Goal: Task Accomplishment & Management: Use online tool/utility

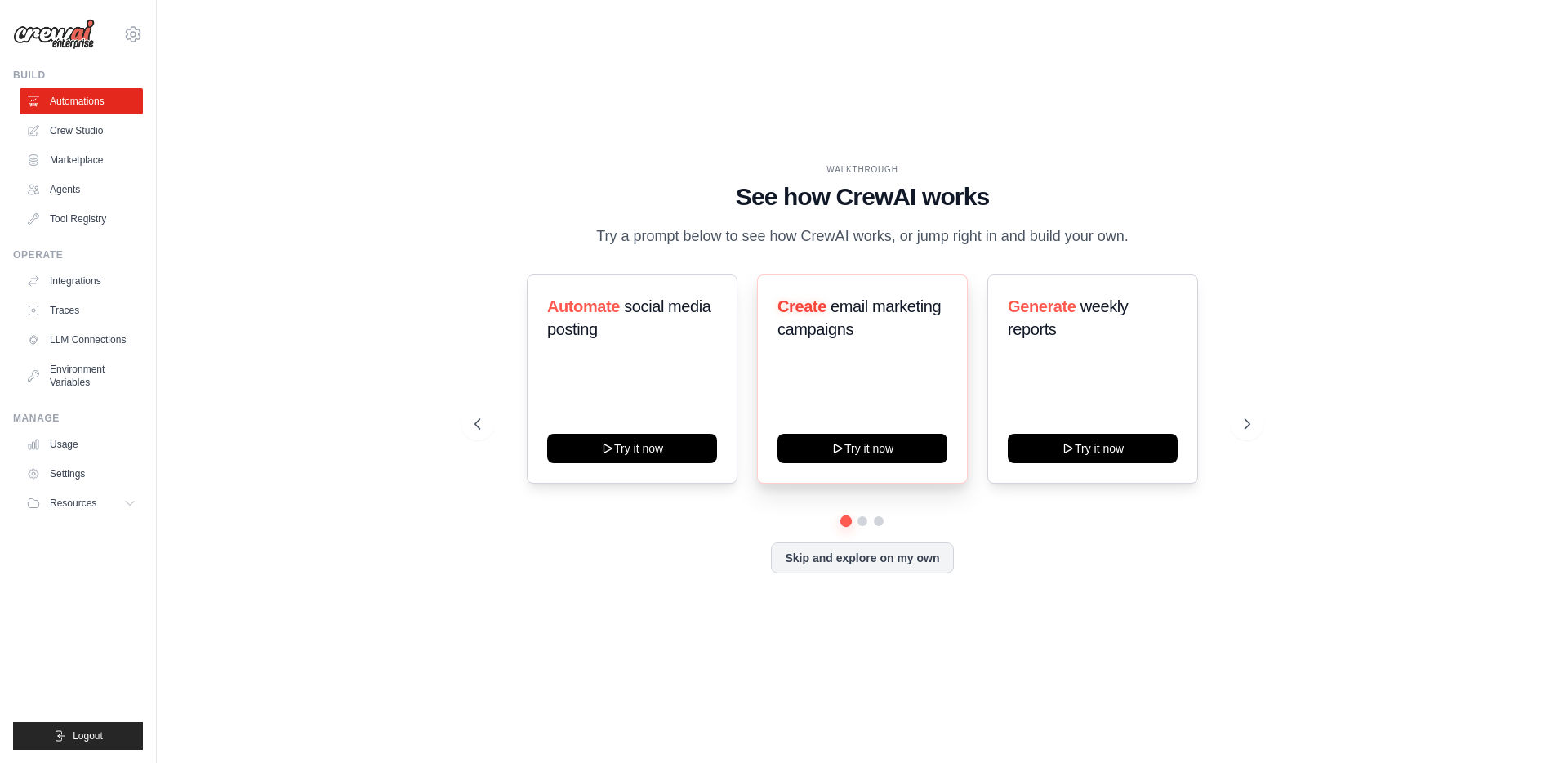
click at [880, 322] on h3 "Create email marketing campaigns" at bounding box center [863, 317] width 170 height 46
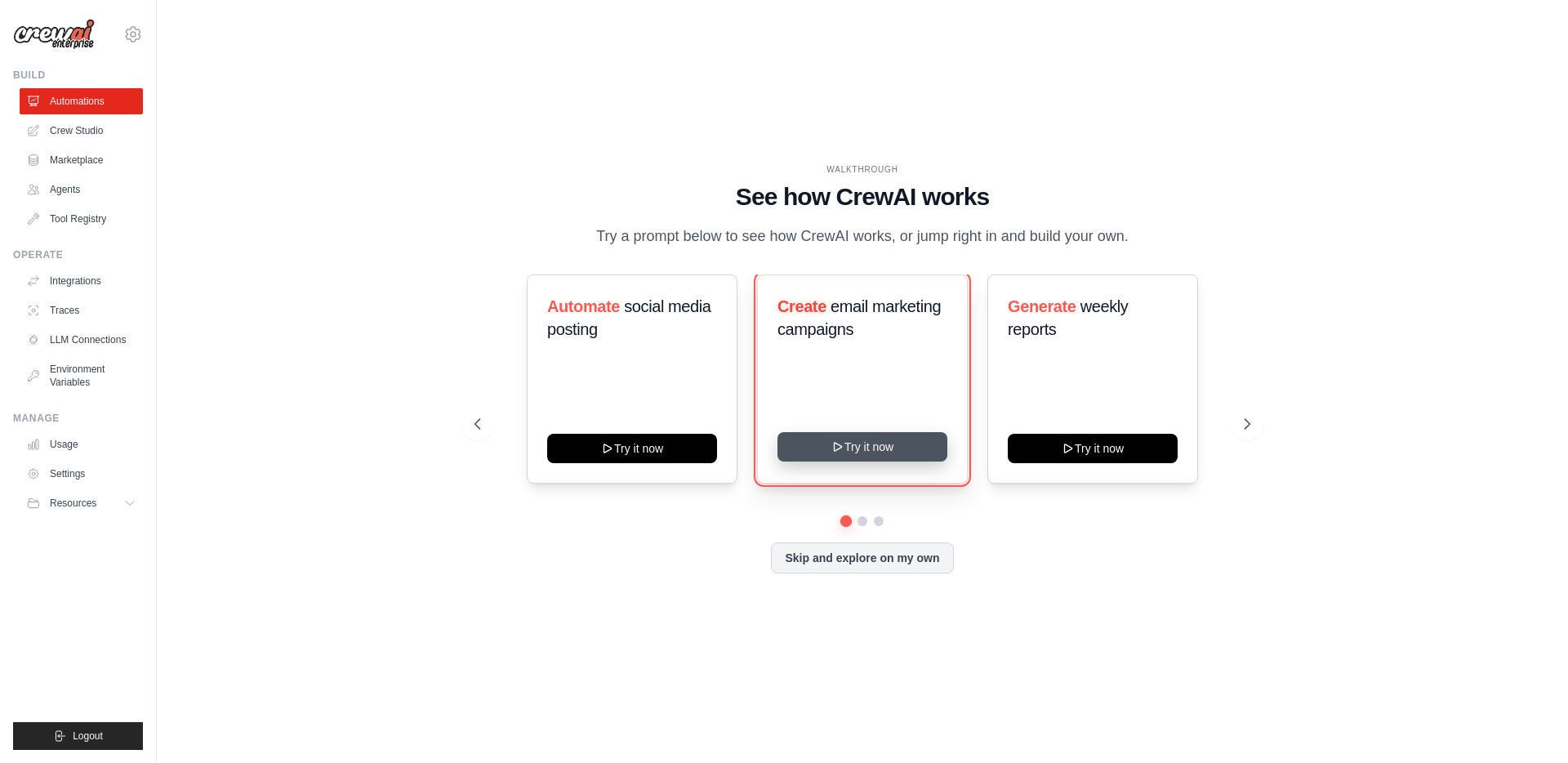
click at [858, 443] on button "Try it now" at bounding box center [863, 447] width 170 height 29
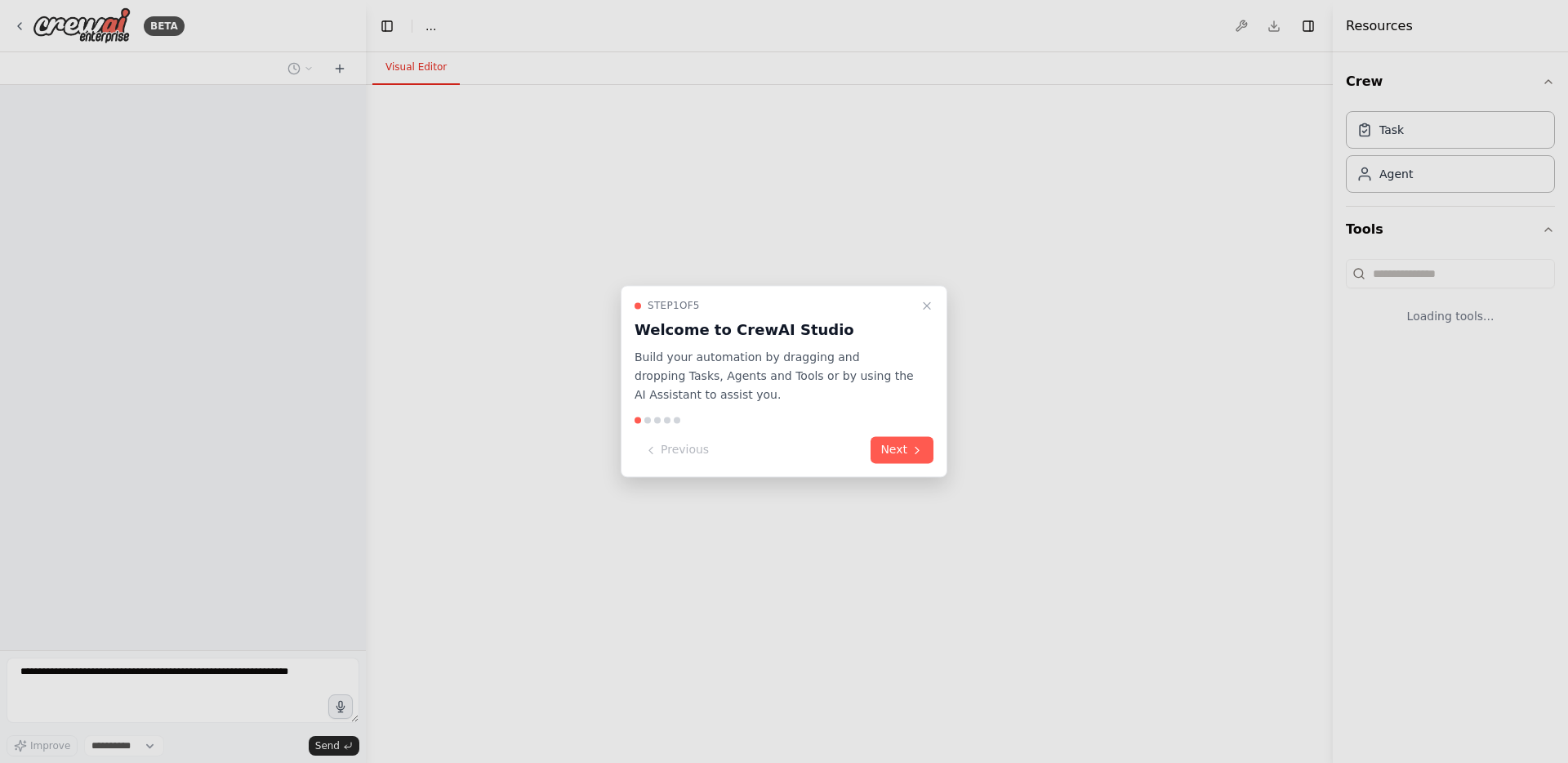
select select "****"
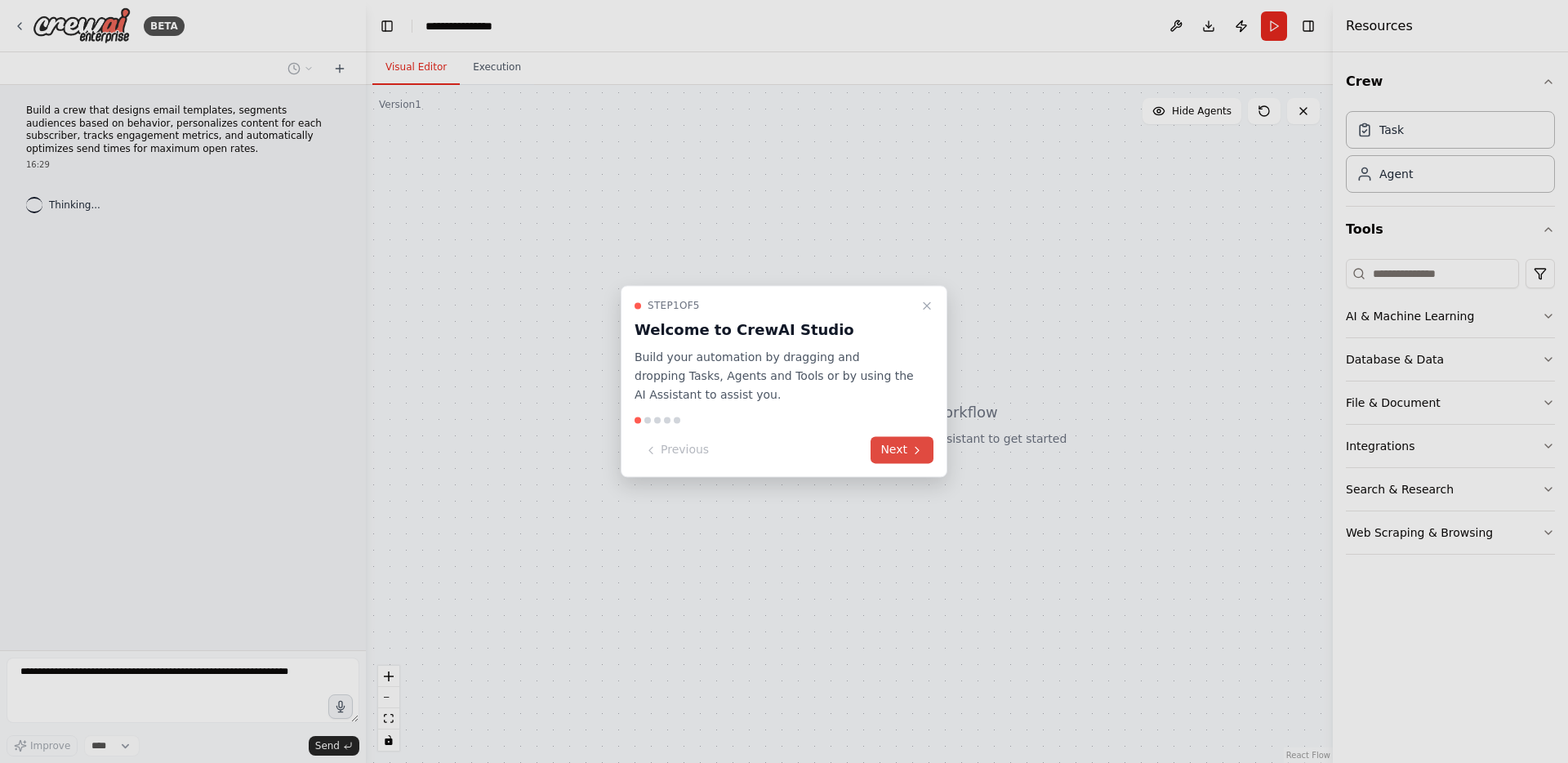
click at [918, 448] on icon at bounding box center [917, 450] width 13 height 13
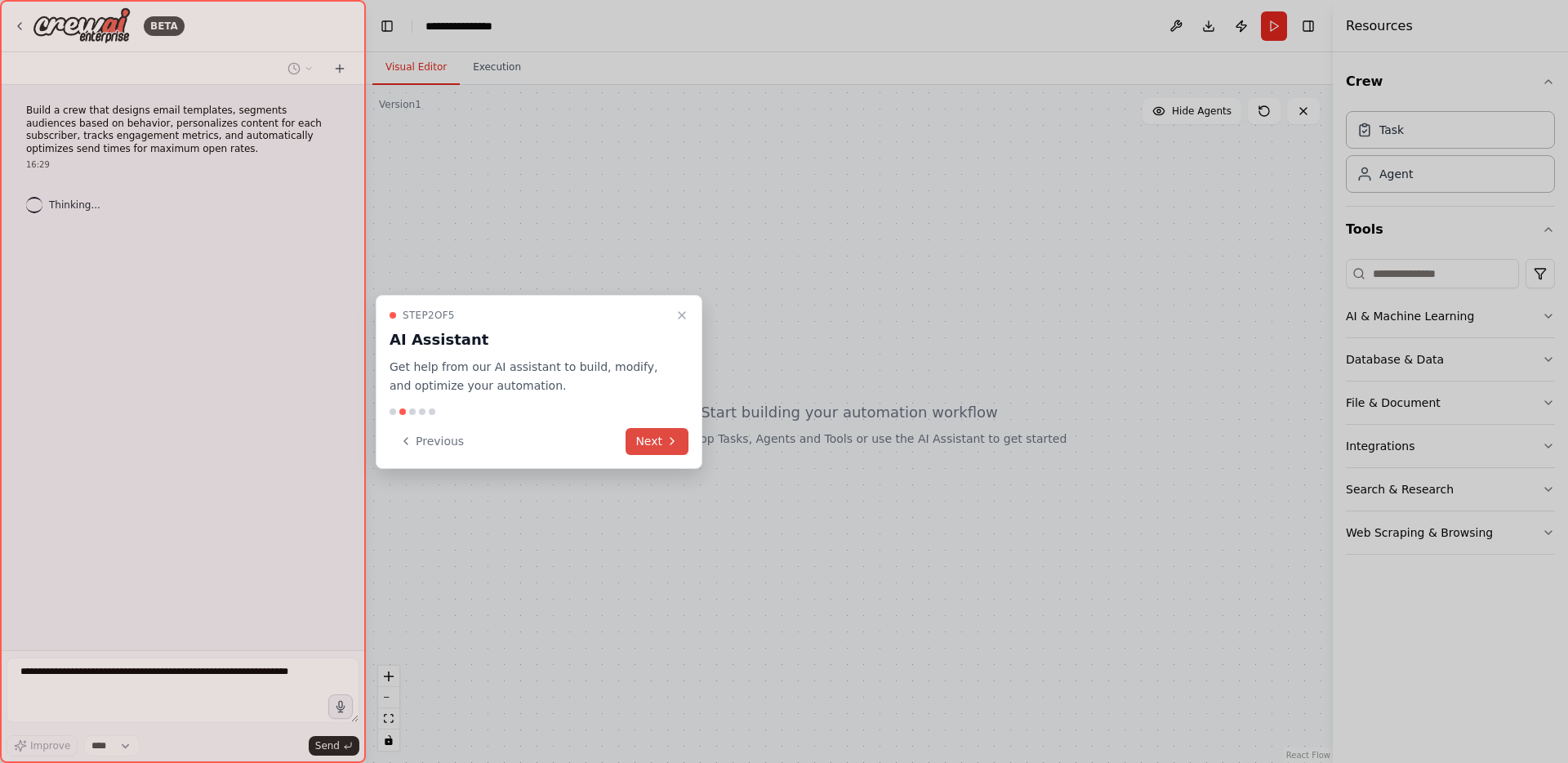
click at [669, 448] on button "Next" at bounding box center [656, 441] width 63 height 27
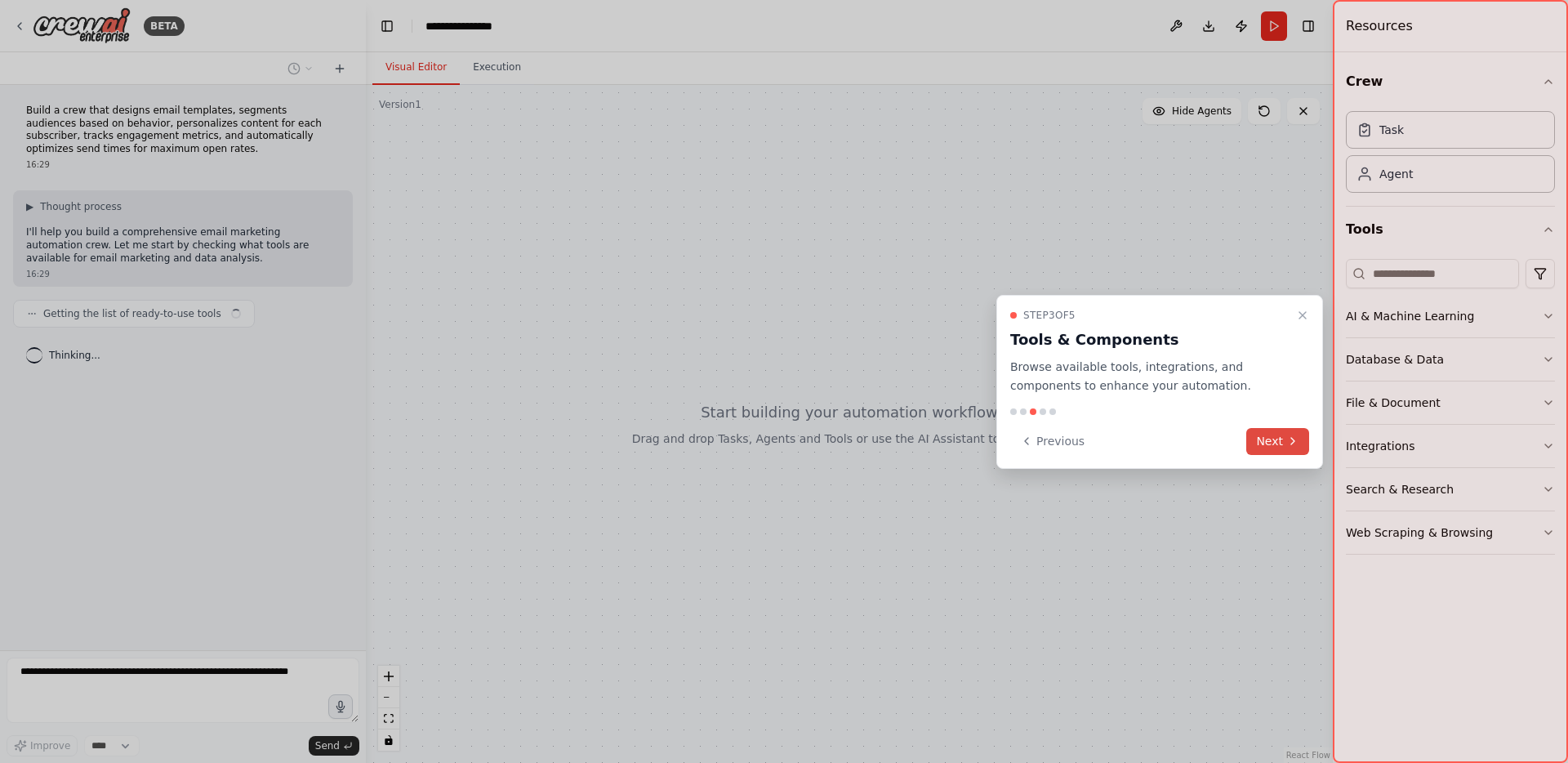
click at [1296, 440] on icon at bounding box center [1293, 441] width 13 height 13
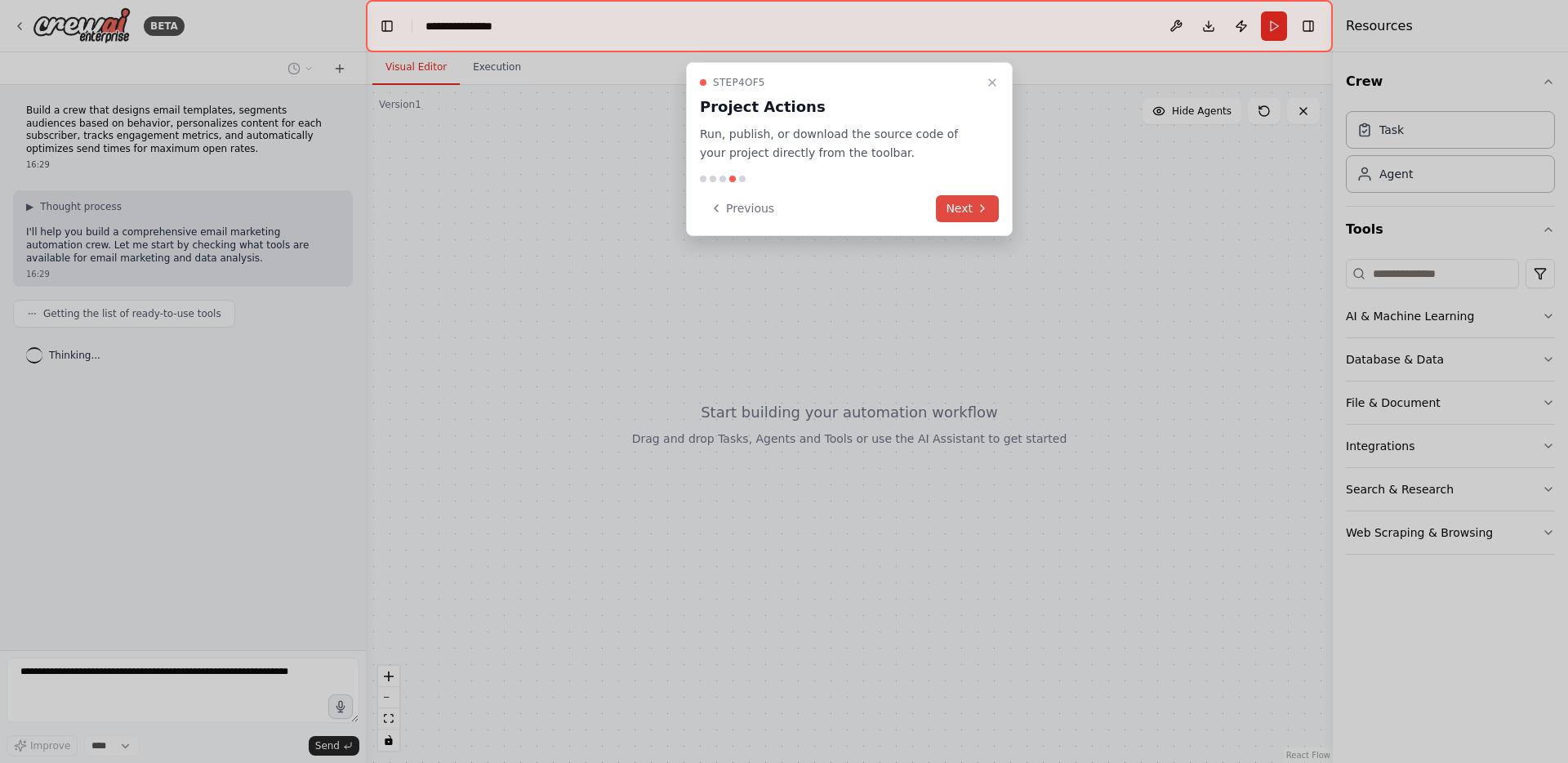
click at [976, 213] on icon at bounding box center [983, 209] width 13 height 13
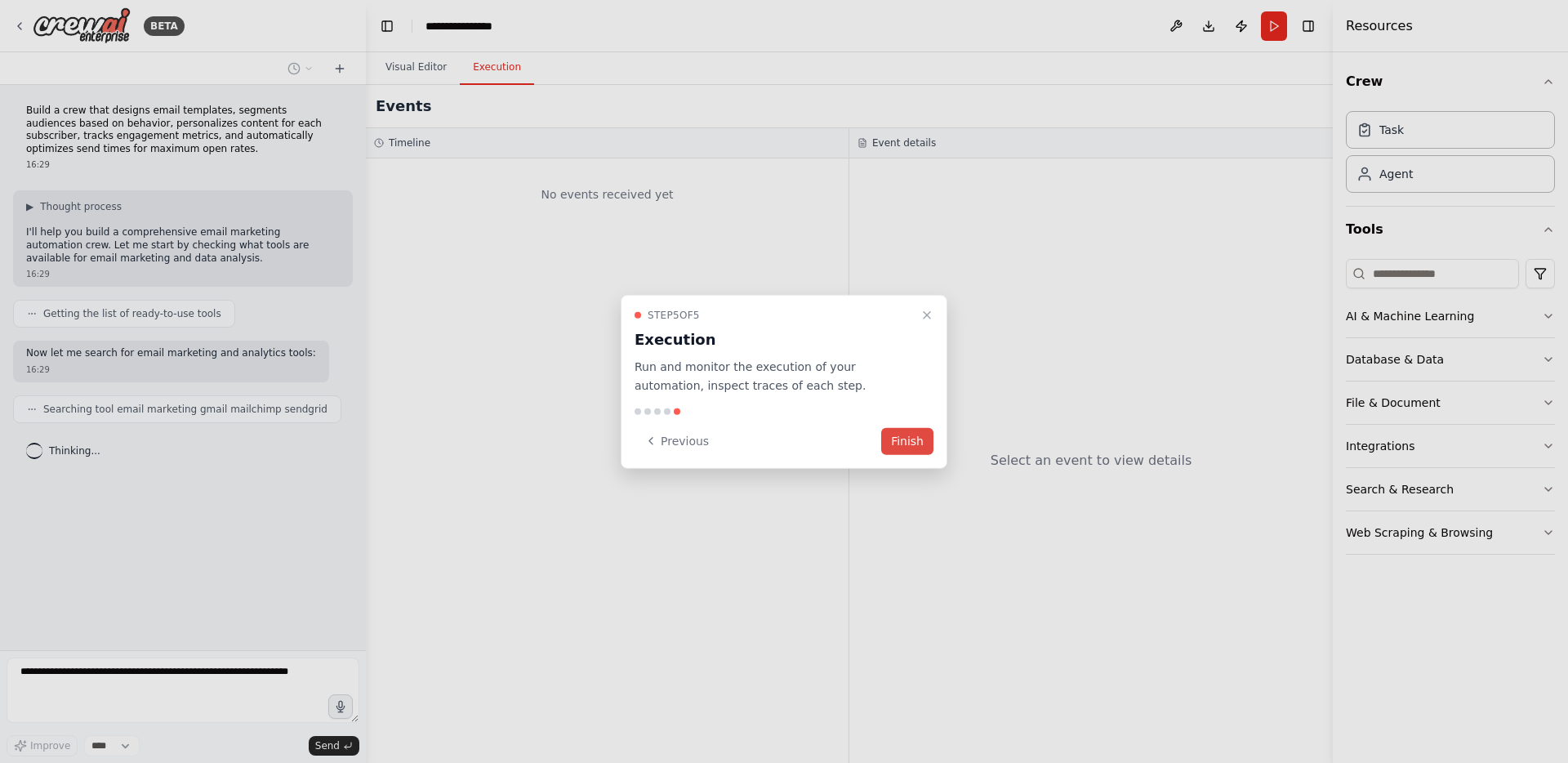
click at [909, 439] on button "Finish" at bounding box center [908, 440] width 52 height 27
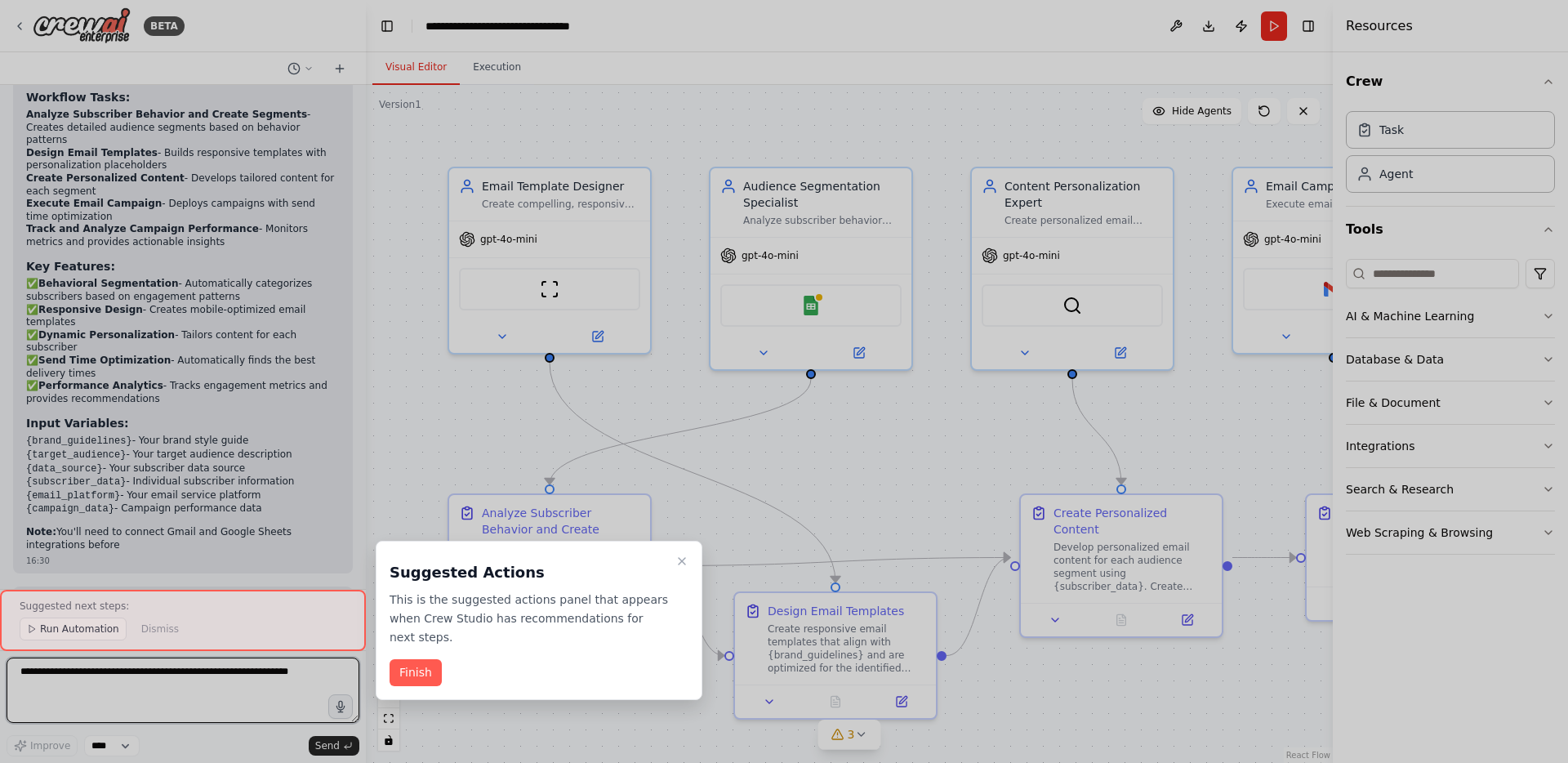
scroll to position [2131, 0]
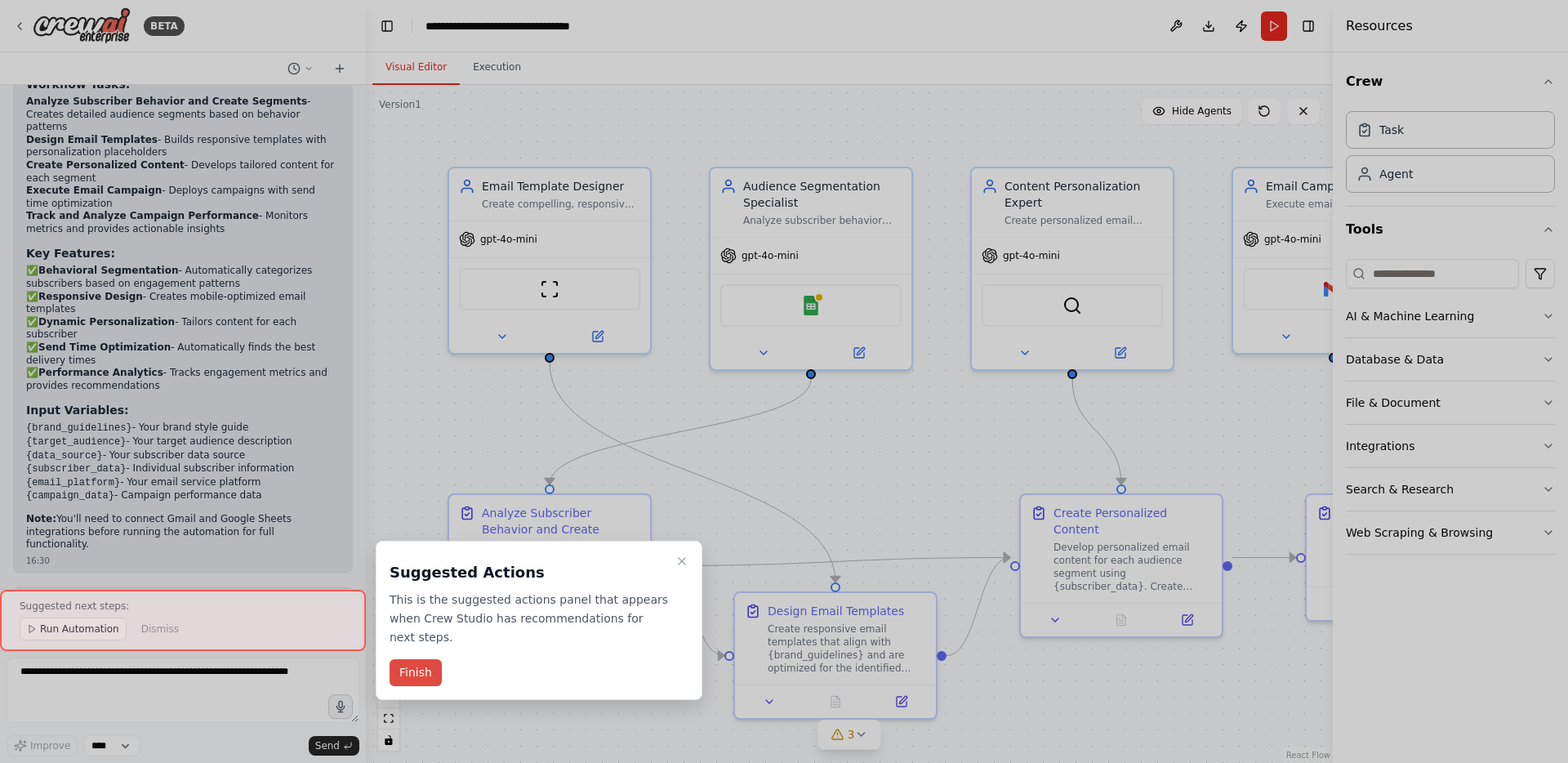
click at [415, 672] on button "Finish" at bounding box center [416, 672] width 52 height 27
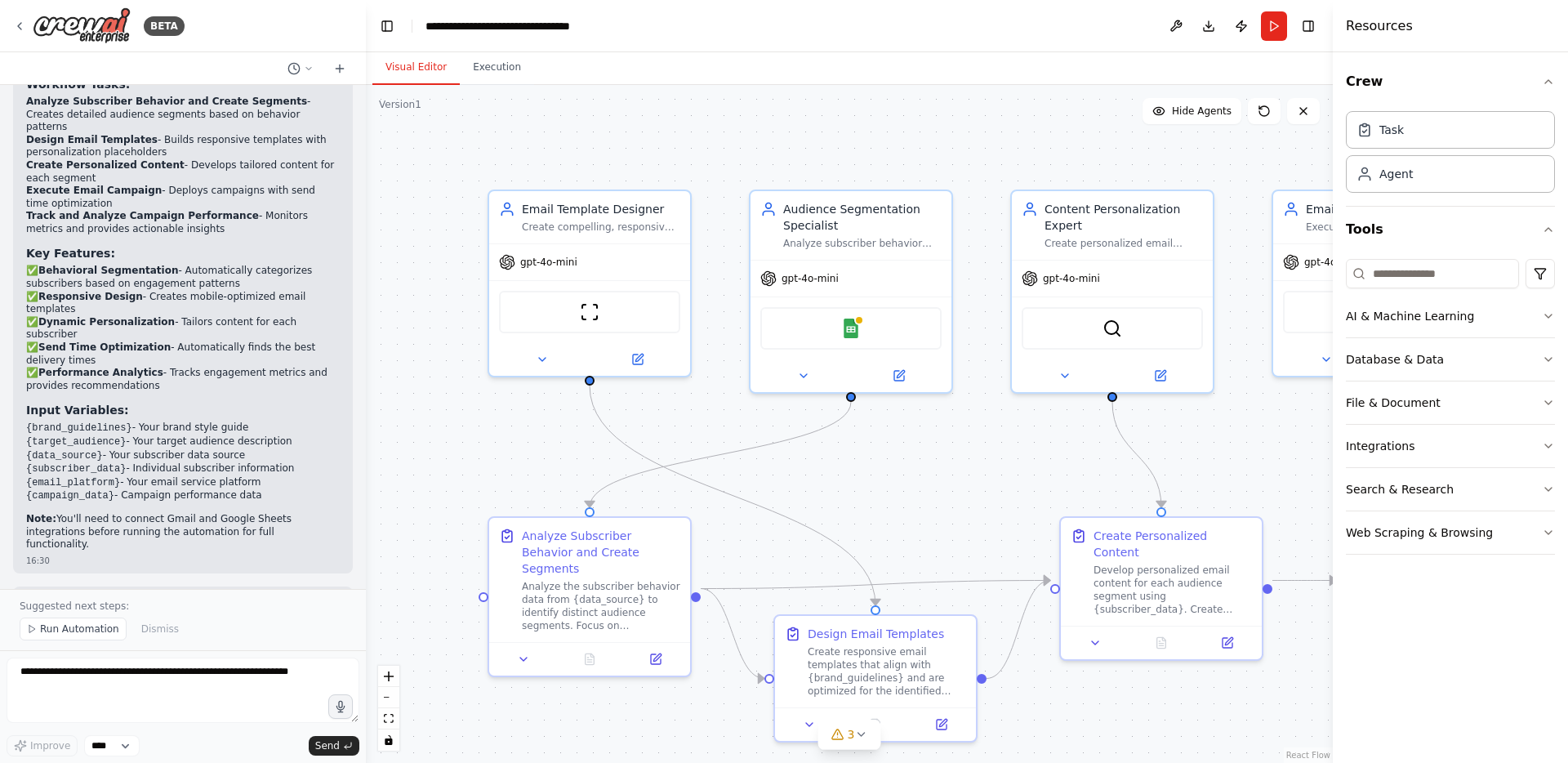
drag, startPoint x: 932, startPoint y: 464, endPoint x: 972, endPoint y: 487, distance: 46.1
click at [972, 487] on div ".deletable-edge-delete-btn { width: 20px; height: 20px; border: 0px solid #ffff…" at bounding box center [849, 424] width 967 height 678
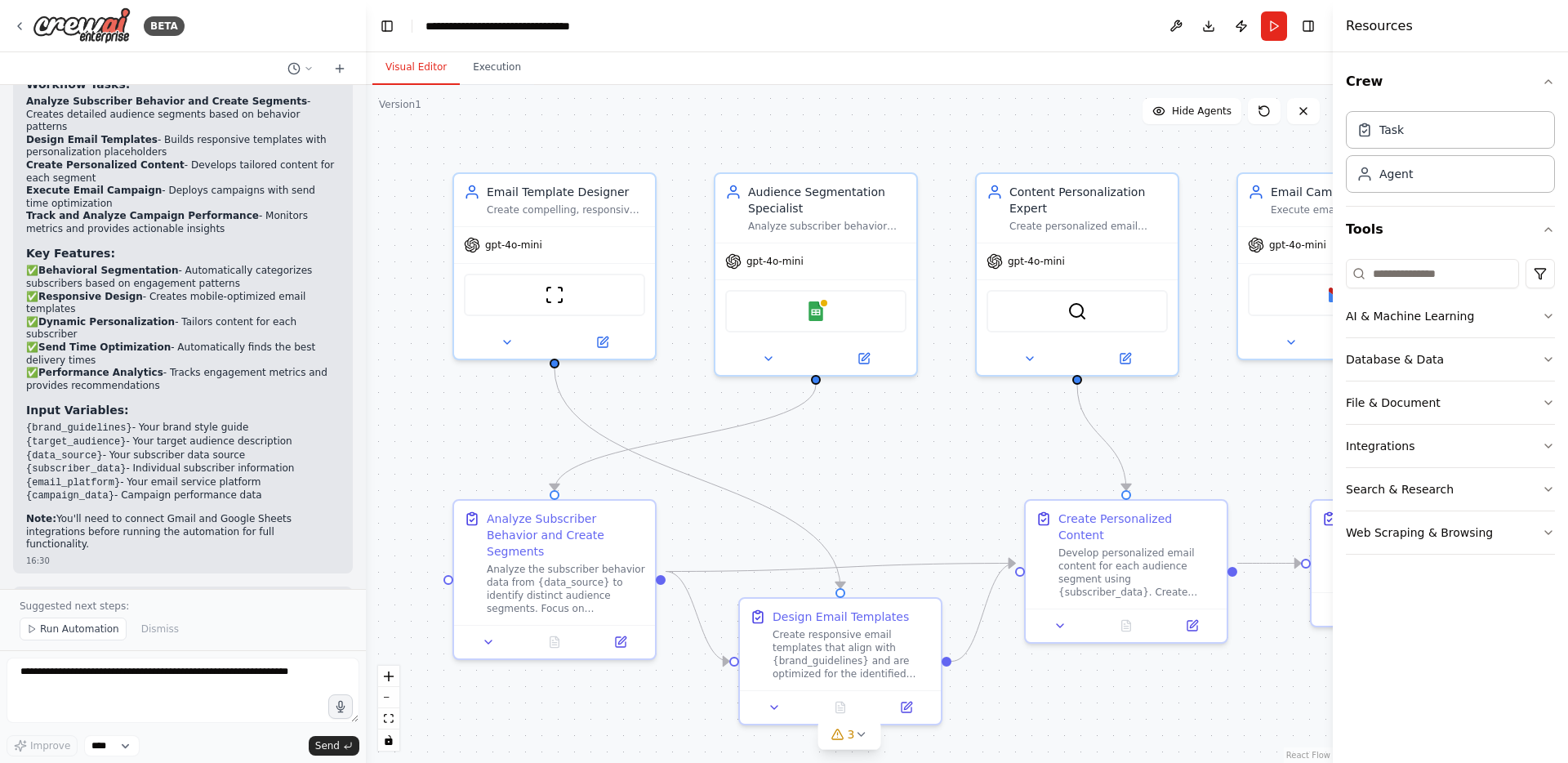
drag, startPoint x: 972, startPoint y: 487, endPoint x: 935, endPoint y: 468, distance: 41.6
click at [935, 468] on div ".deletable-edge-delete-btn { width: 20px; height: 20px; border: 0px solid #ffff…" at bounding box center [849, 424] width 967 height 678
click at [95, 628] on span "Run Automation" at bounding box center [80, 629] width 80 height 13
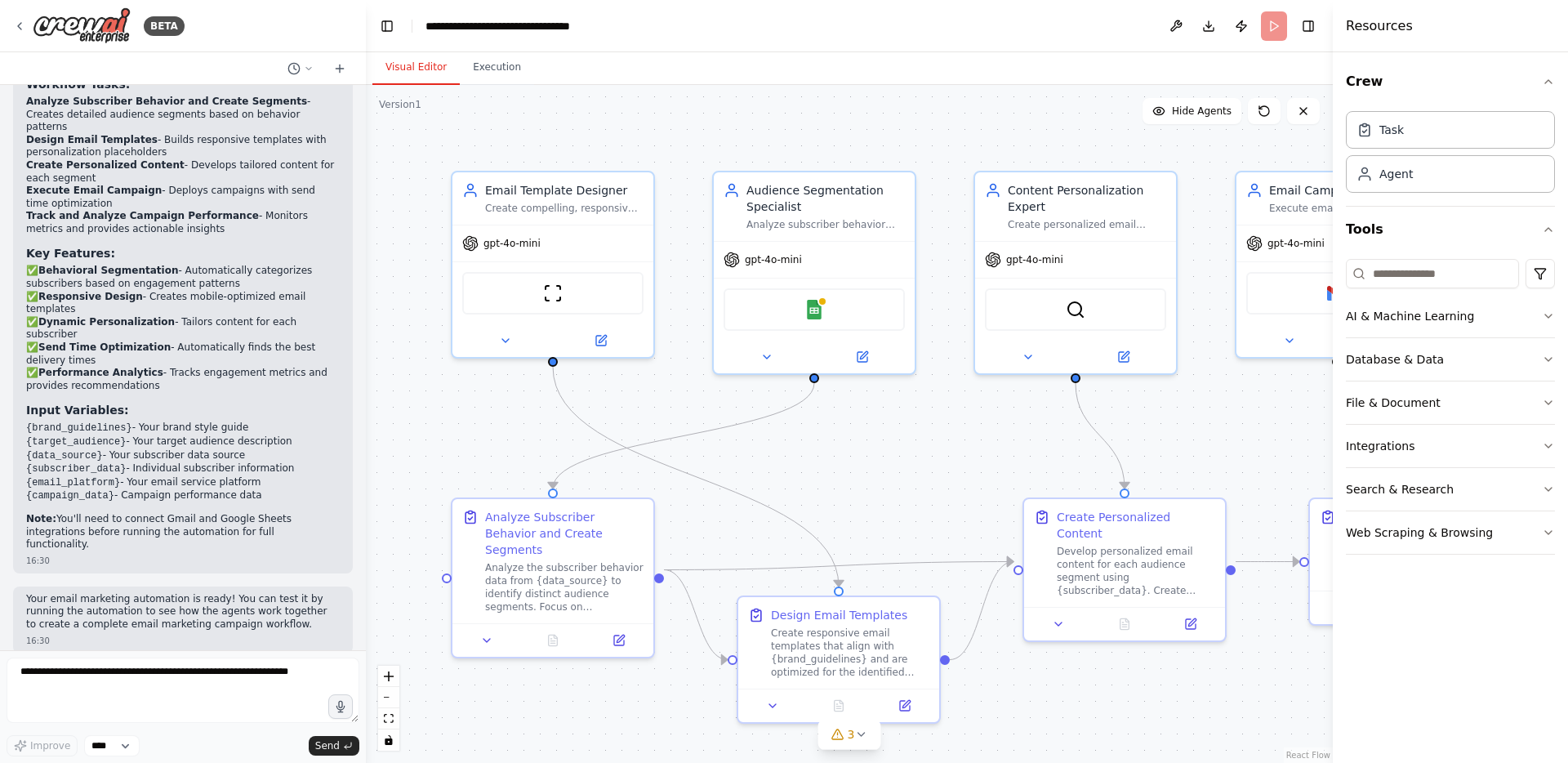
scroll to position [2069, 0]
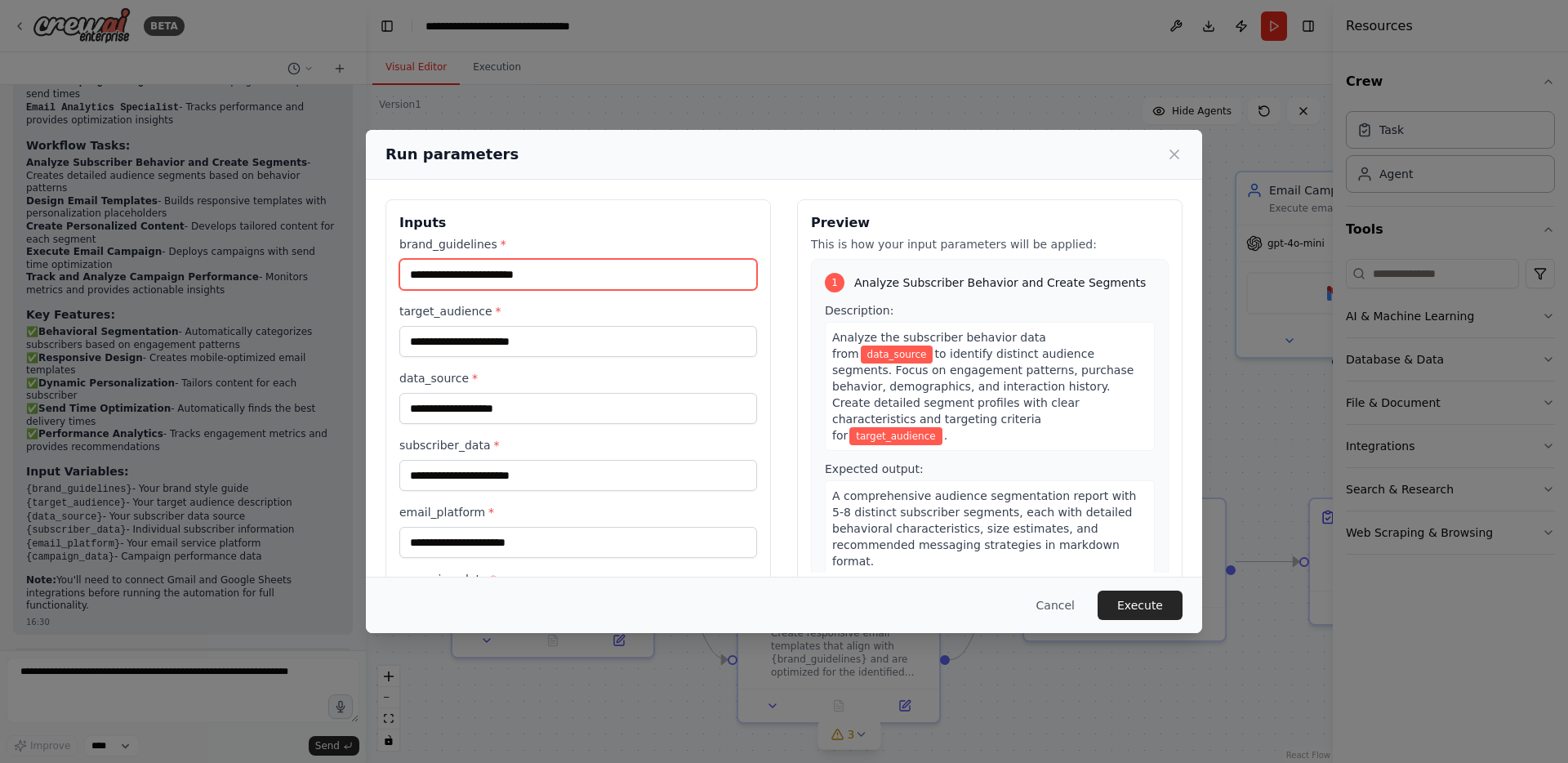
click at [659, 271] on input "brand_guidelines *" at bounding box center [579, 274] width 358 height 31
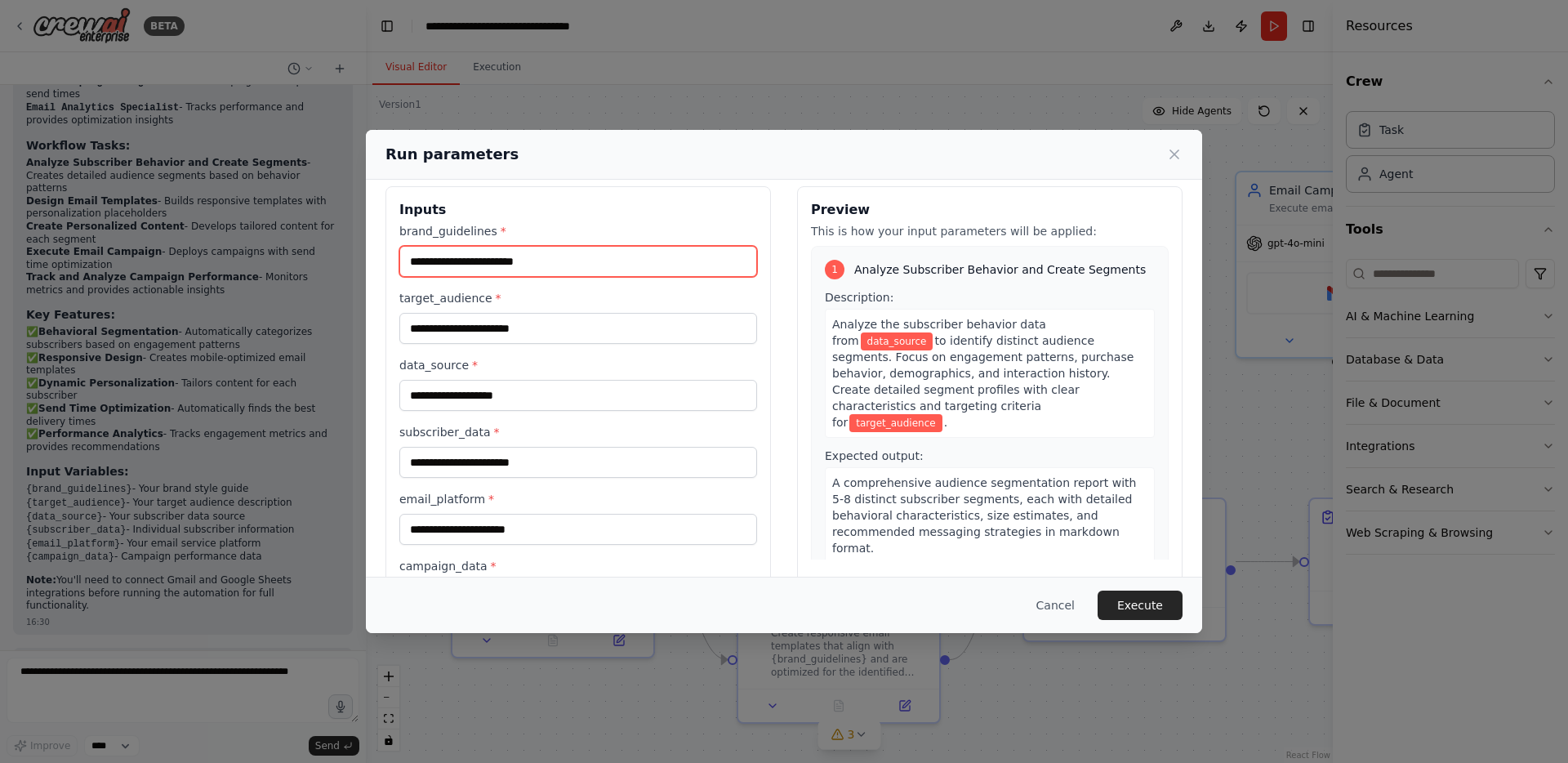
scroll to position [23, 0]
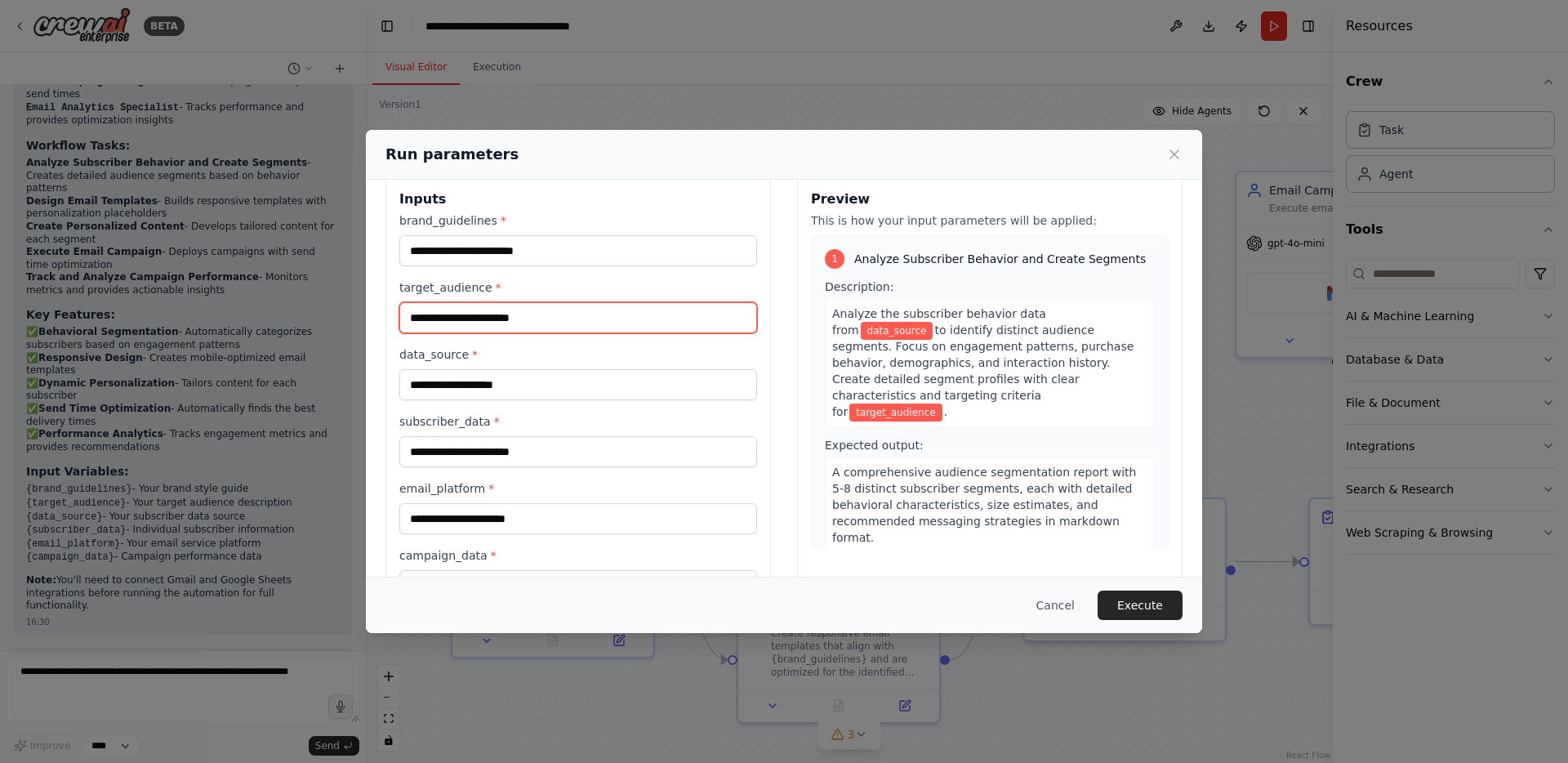
click at [591, 323] on input "target_audience *" at bounding box center [579, 317] width 358 height 31
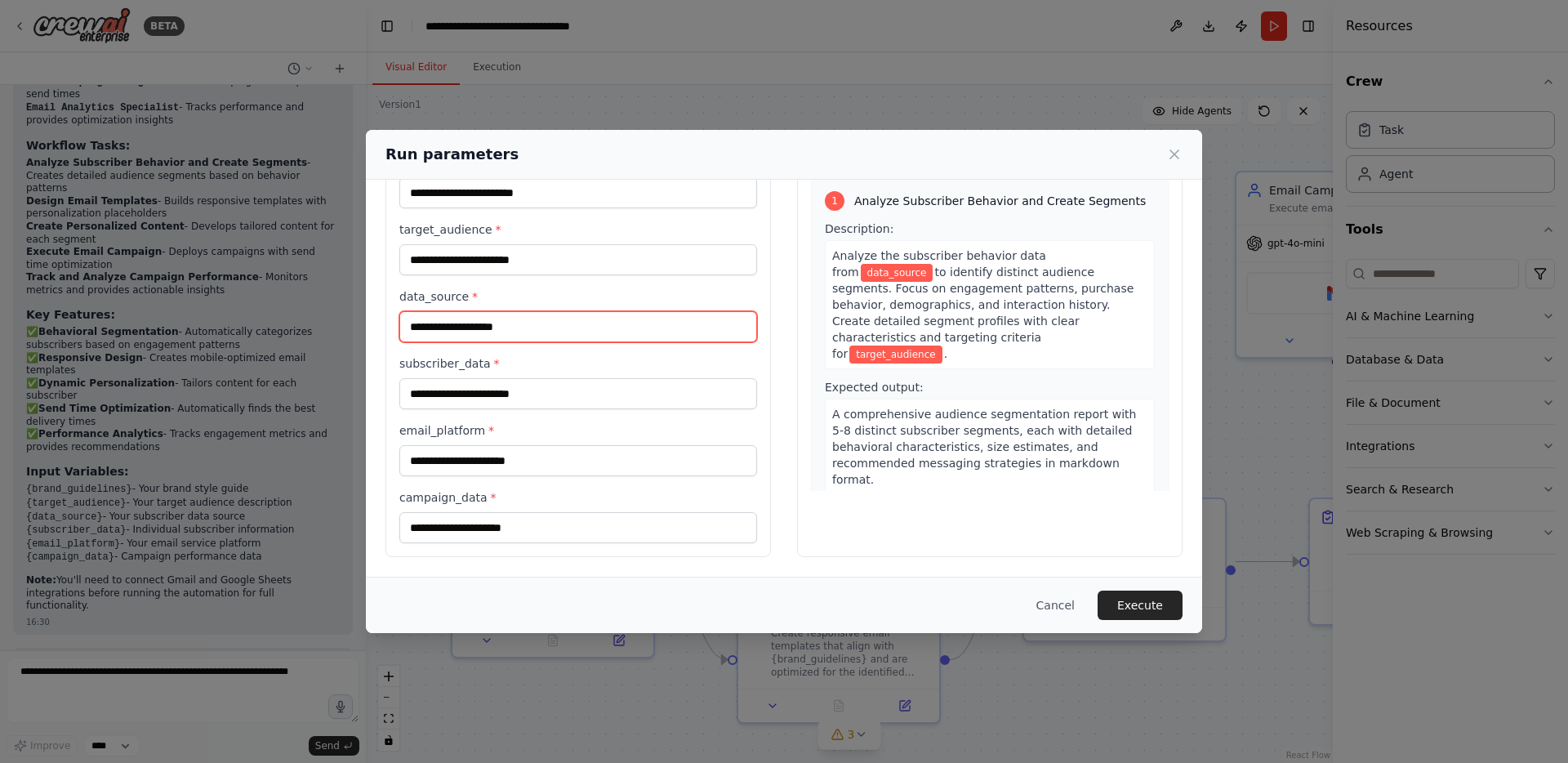
click at [601, 323] on input "data_source *" at bounding box center [579, 326] width 358 height 31
click at [933, 264] on span "data_source" at bounding box center [898, 272] width 73 height 18
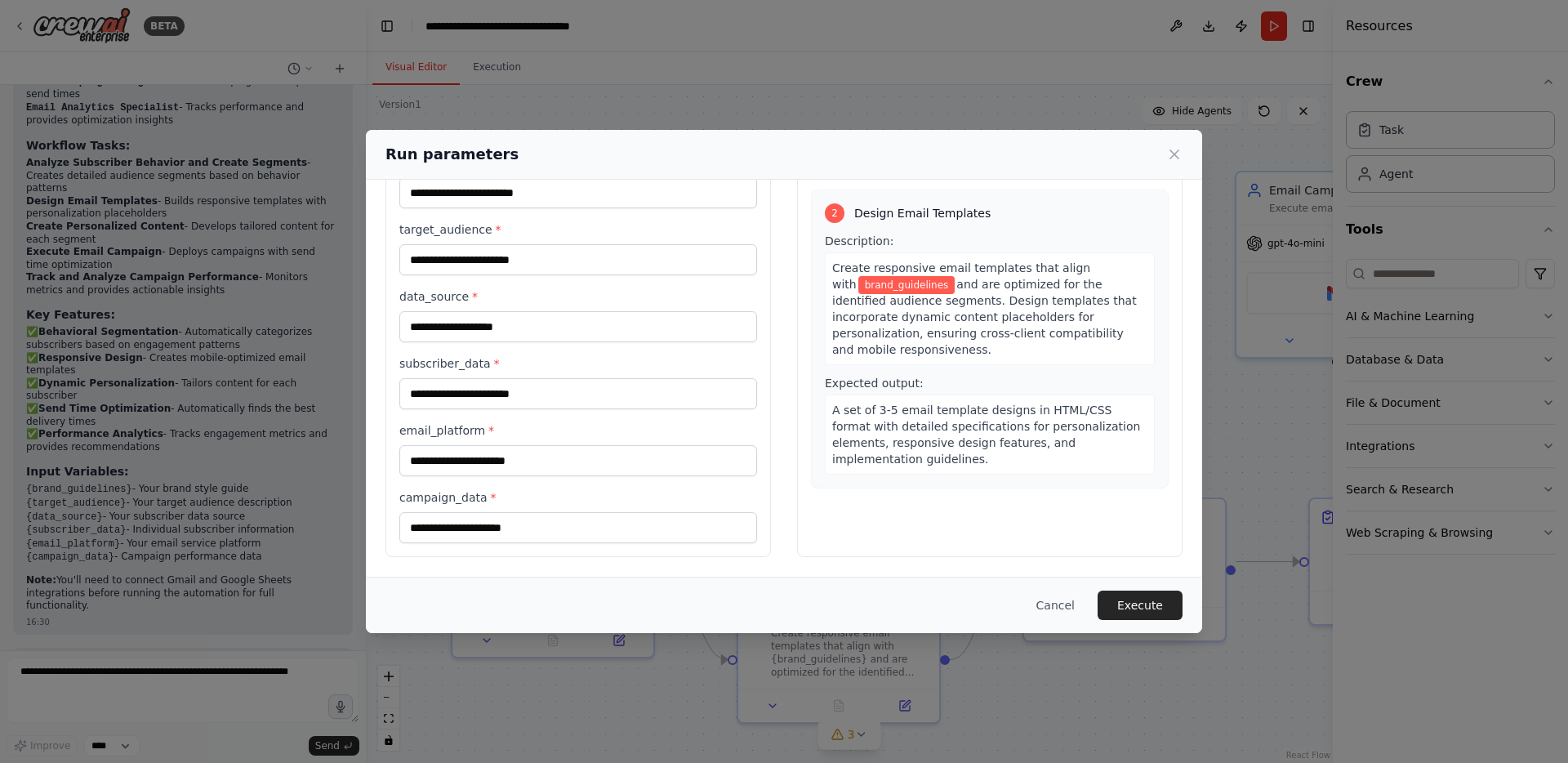
scroll to position [0, 0]
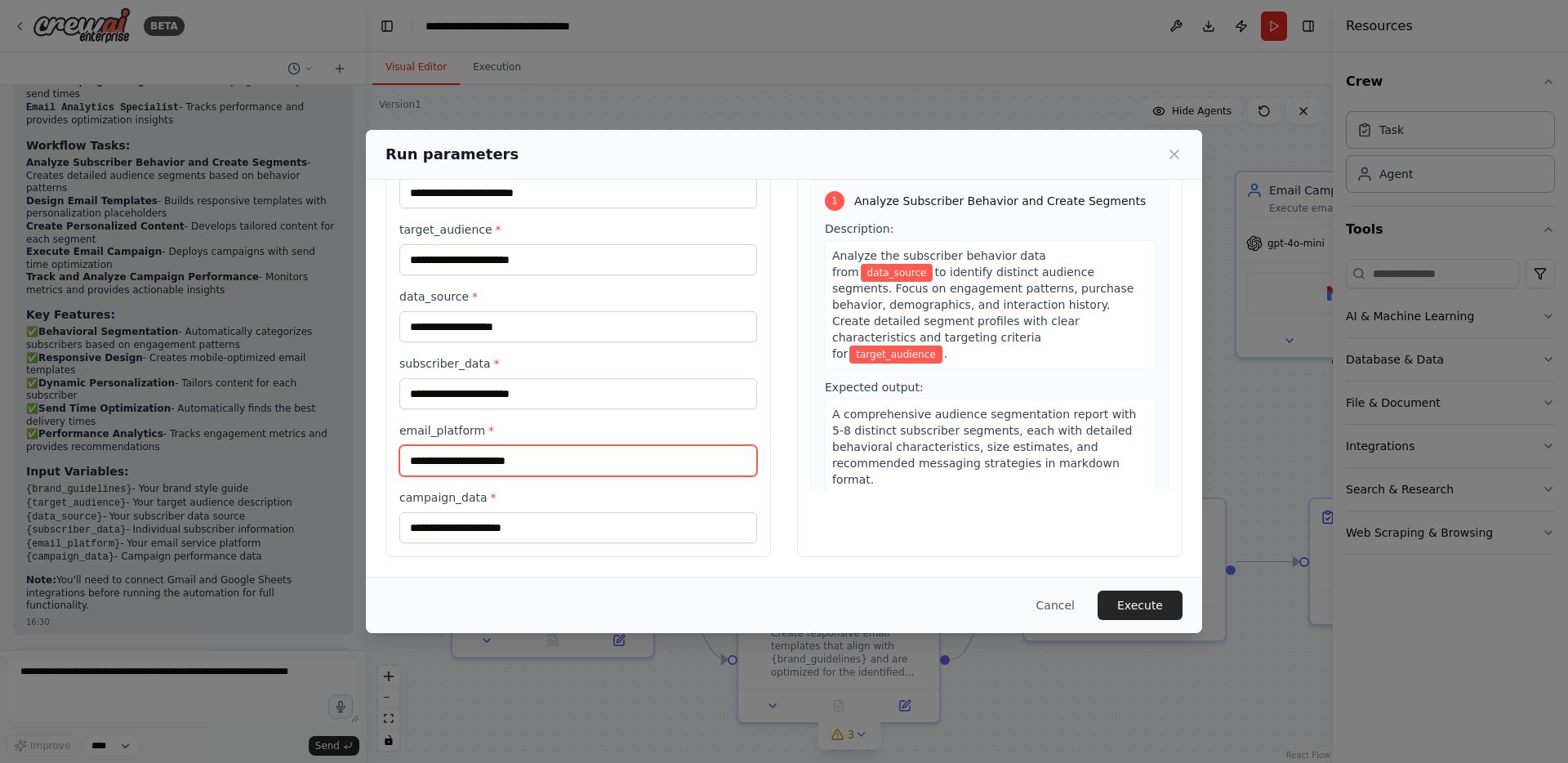
click at [550, 471] on input "email_platform *" at bounding box center [579, 461] width 358 height 31
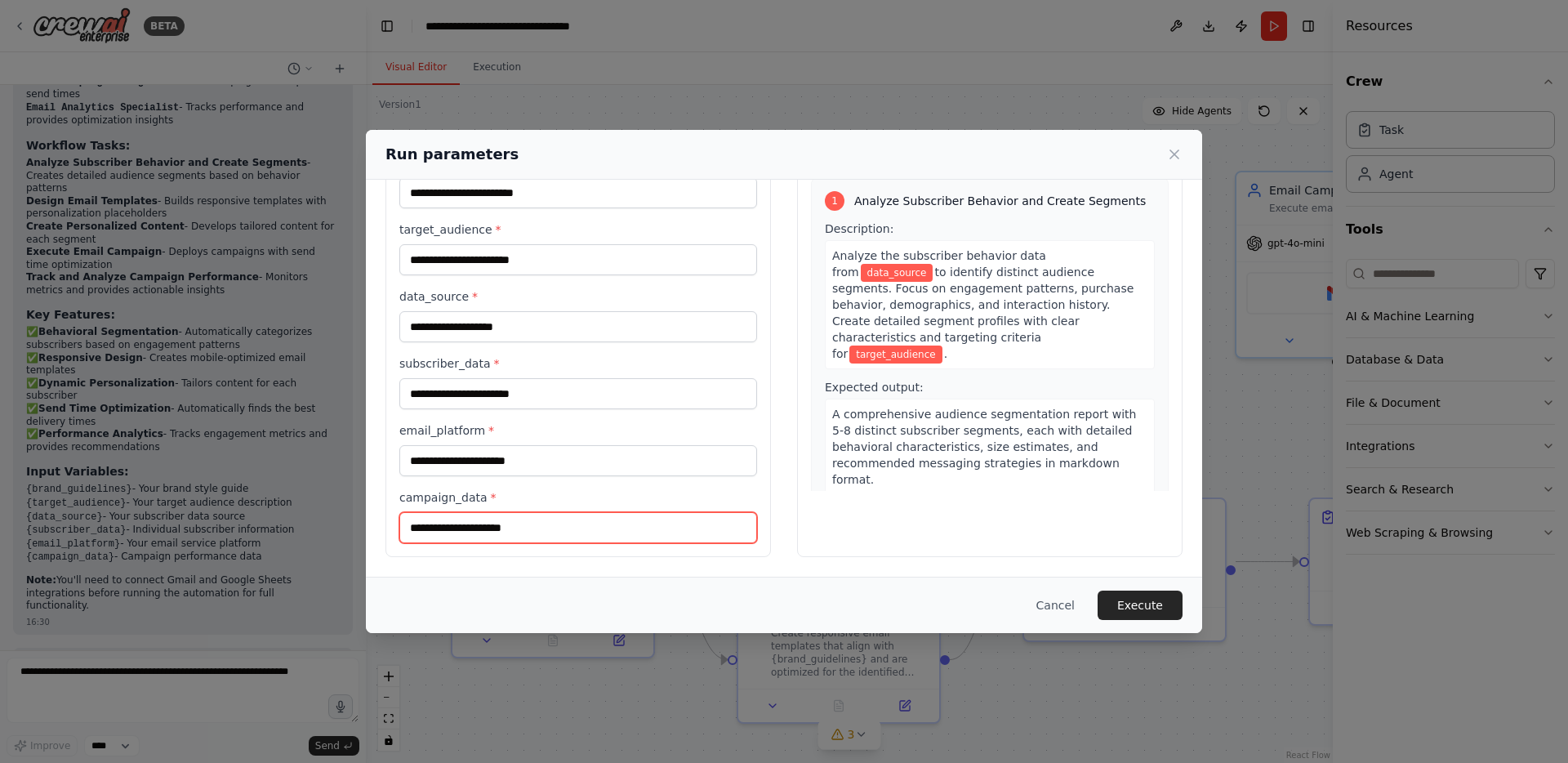
click at [524, 529] on input "campaign_data *" at bounding box center [579, 527] width 358 height 31
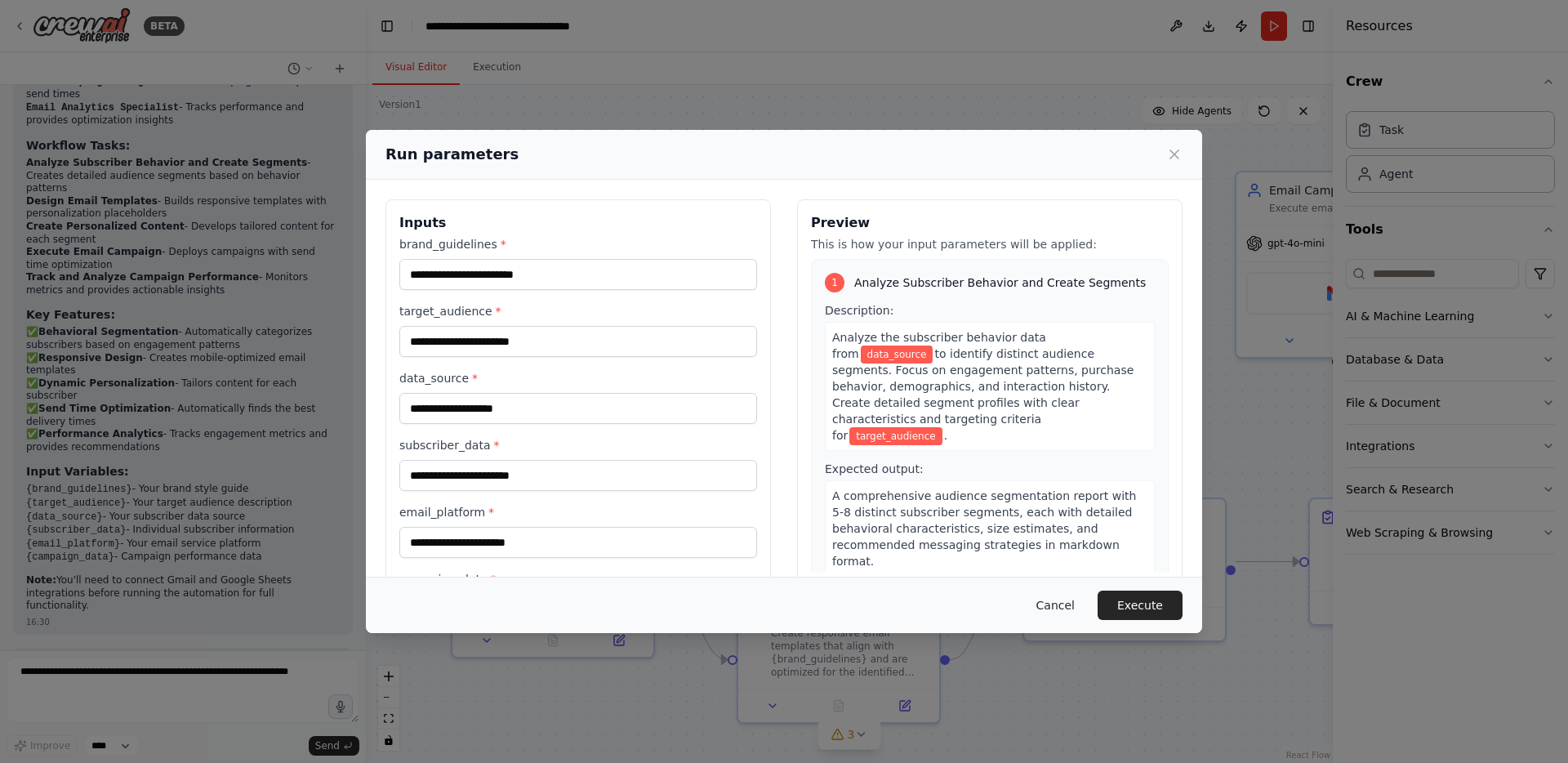
click at [1069, 606] on button "Cancel" at bounding box center [1055, 605] width 65 height 29
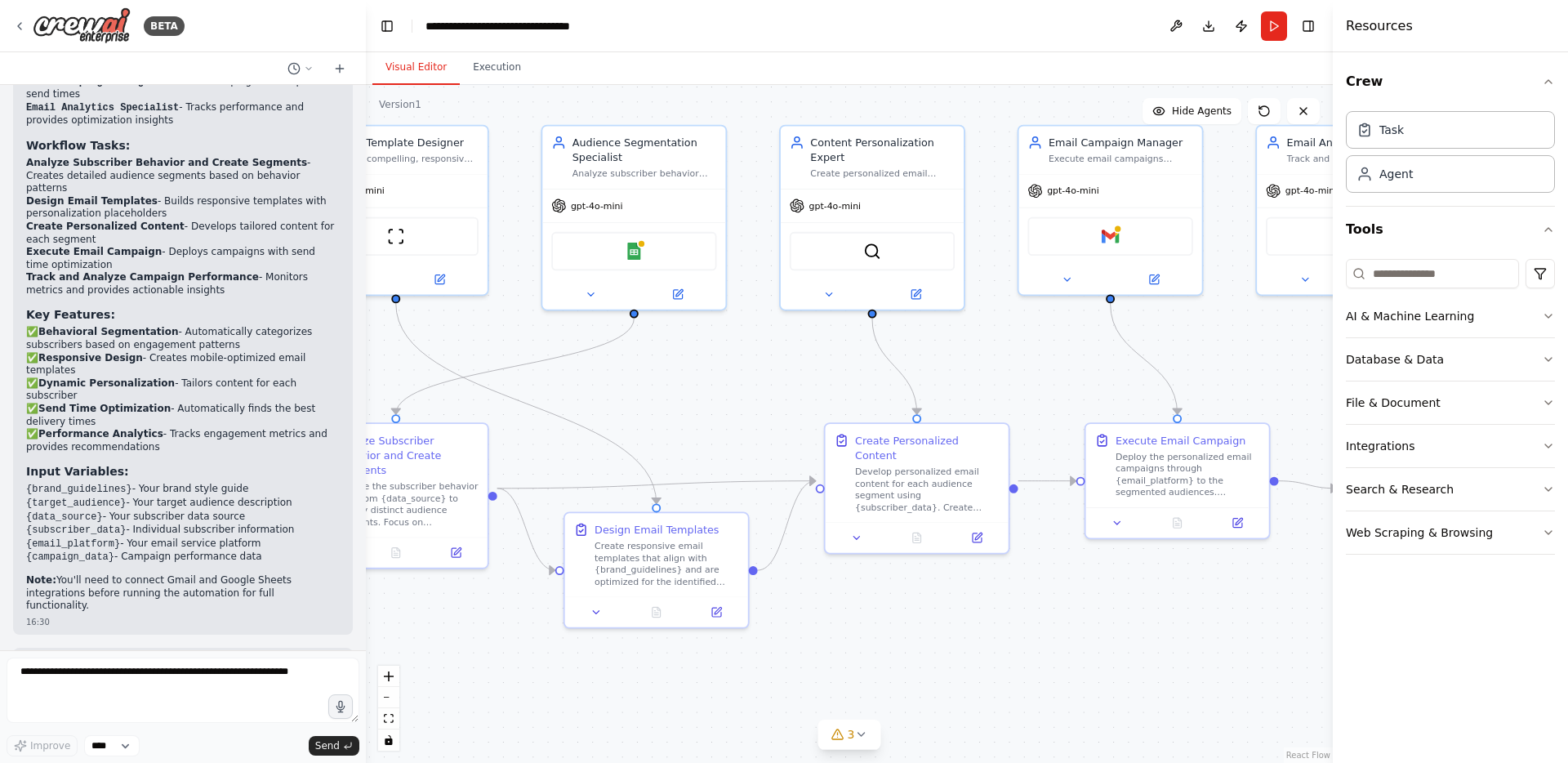
drag, startPoint x: 1144, startPoint y: 642, endPoint x: 960, endPoint y: 569, distance: 198.0
click at [960, 569] on div ".deletable-edge-delete-btn { width: 20px; height: 20px; border: 0px solid #ffff…" at bounding box center [849, 424] width 967 height 678
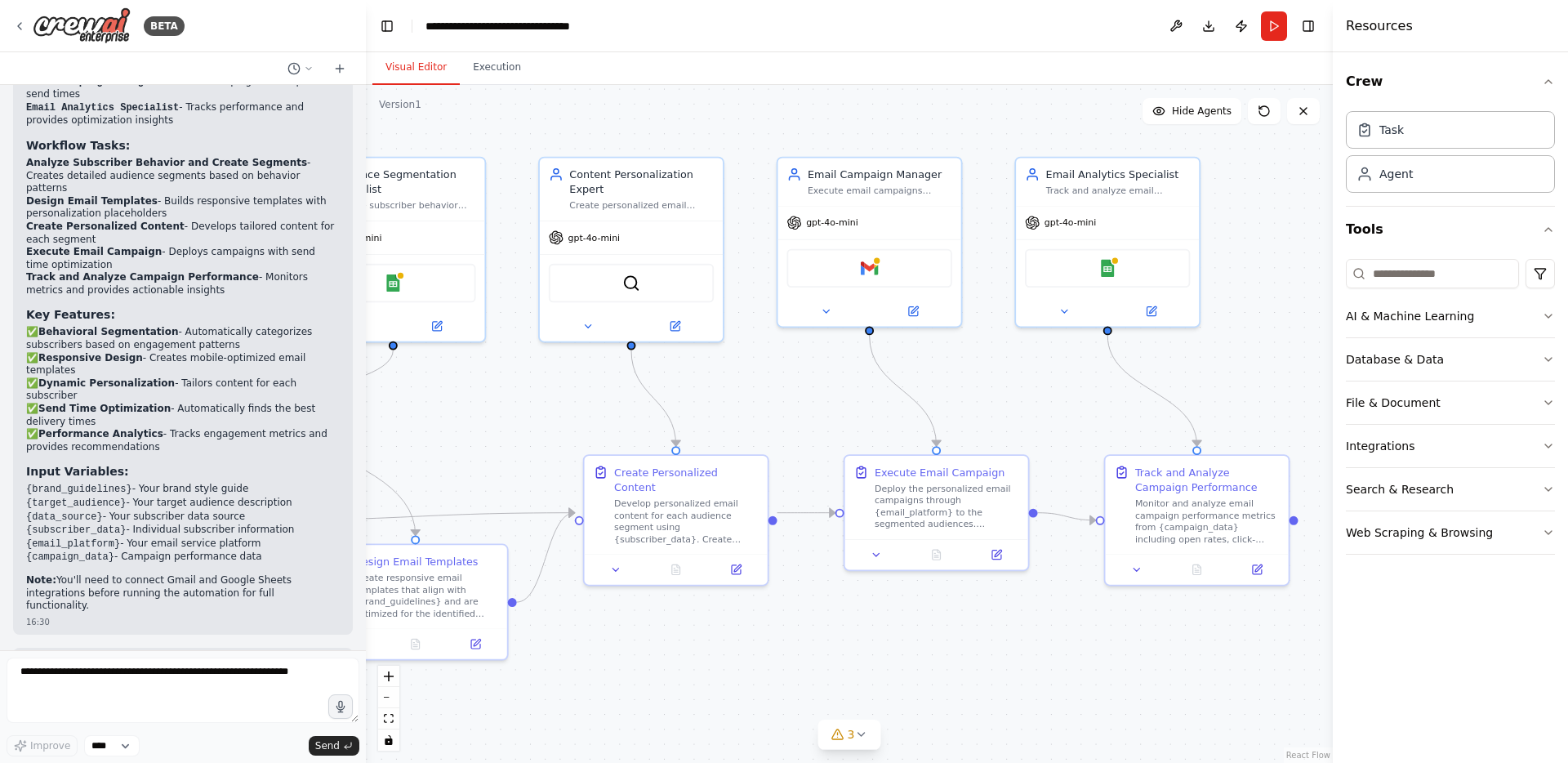
drag, startPoint x: 1201, startPoint y: 561, endPoint x: 1266, endPoint y: 487, distance: 98.5
click at [1262, 487] on div ".deletable-edge-delete-btn { width: 20px; height: 20px; border: 0px solid #ffff…" at bounding box center [849, 424] width 967 height 678
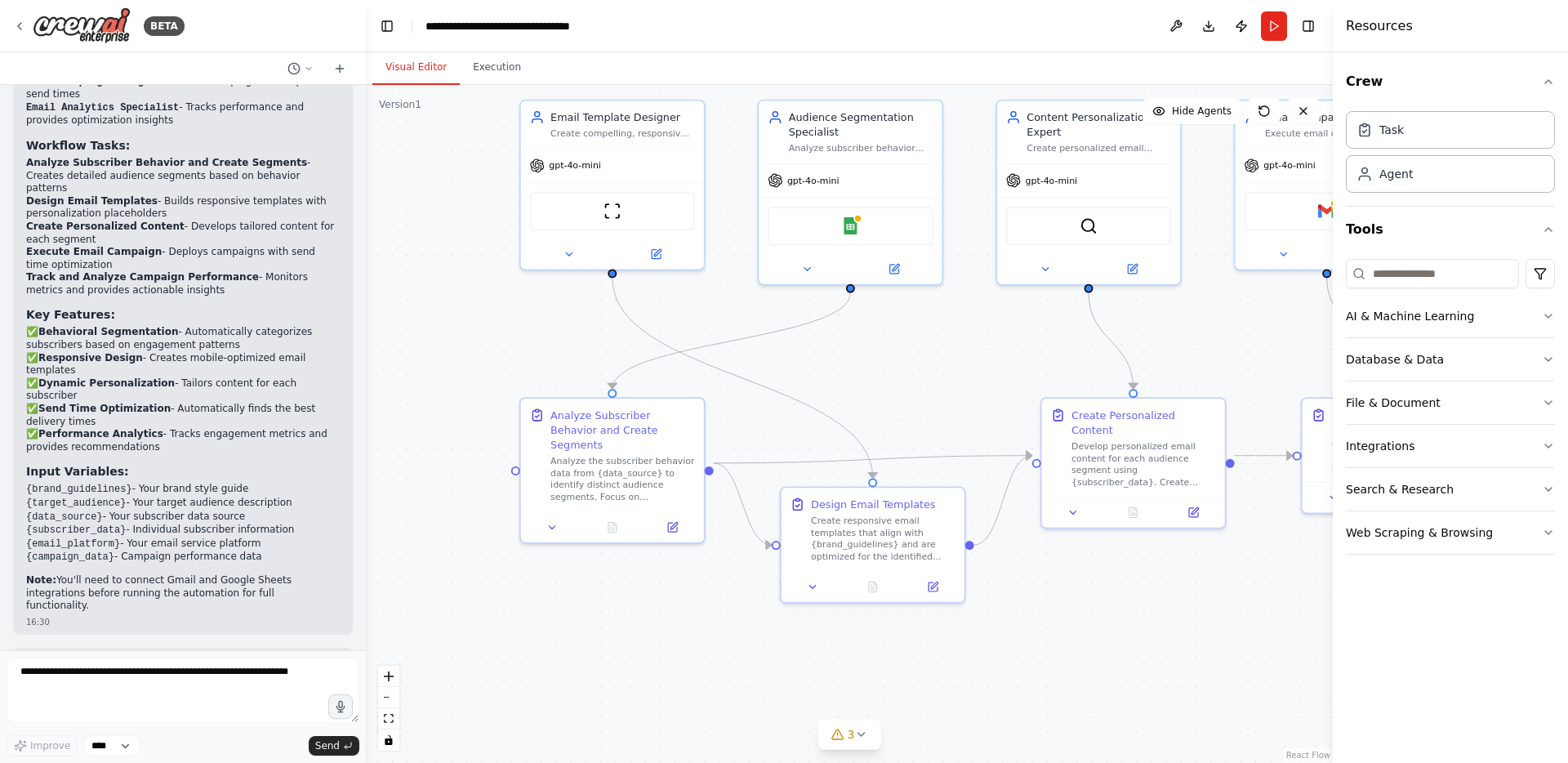
drag, startPoint x: 1048, startPoint y: 510, endPoint x: 1273, endPoint y: 589, distance: 238.5
click at [1273, 589] on div ".deletable-edge-delete-btn { width: 20px; height: 20px; border: 0px solid #ffff…" at bounding box center [849, 424] width 967 height 678
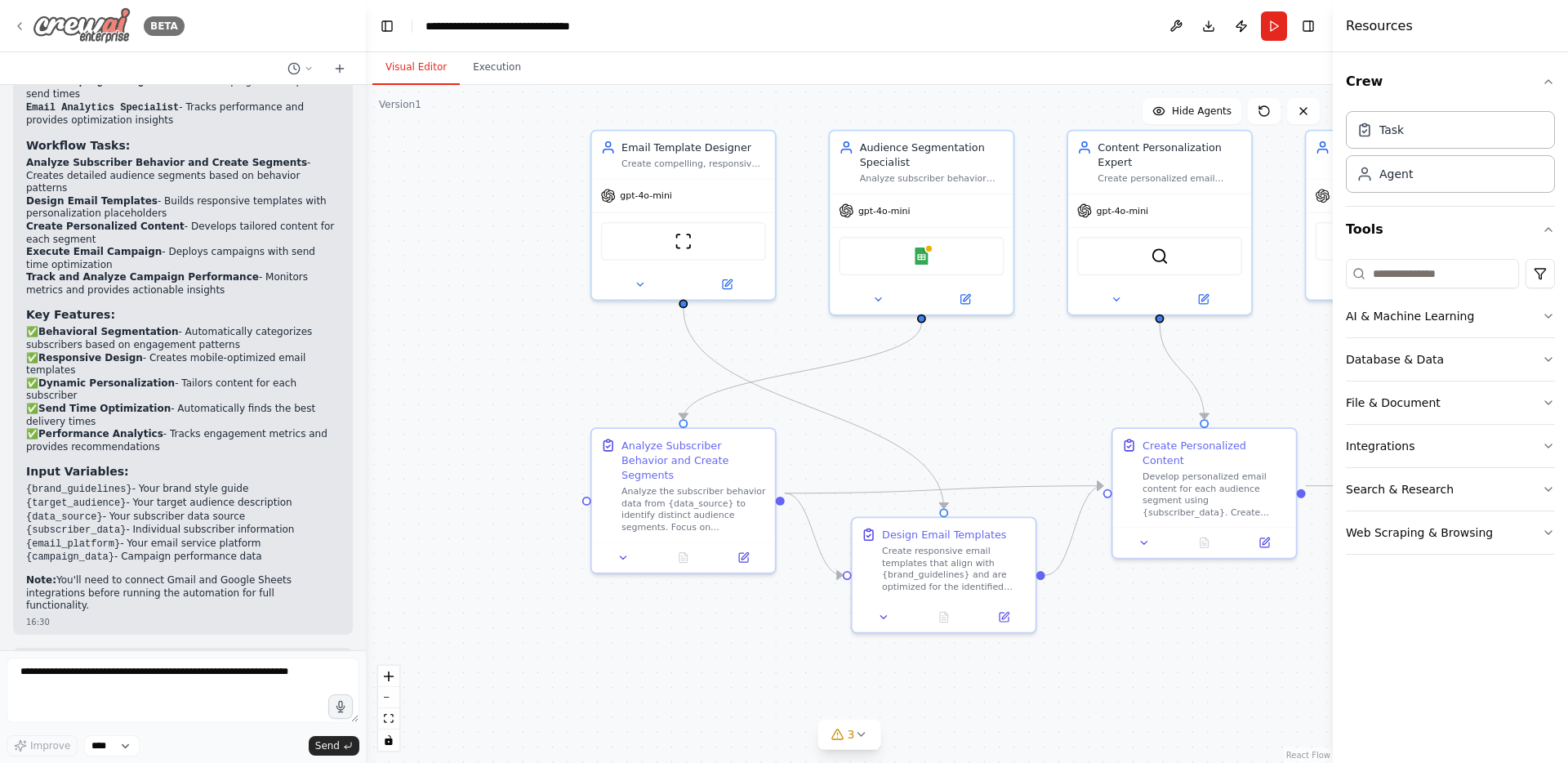
click at [51, 22] on img at bounding box center [81, 25] width 98 height 37
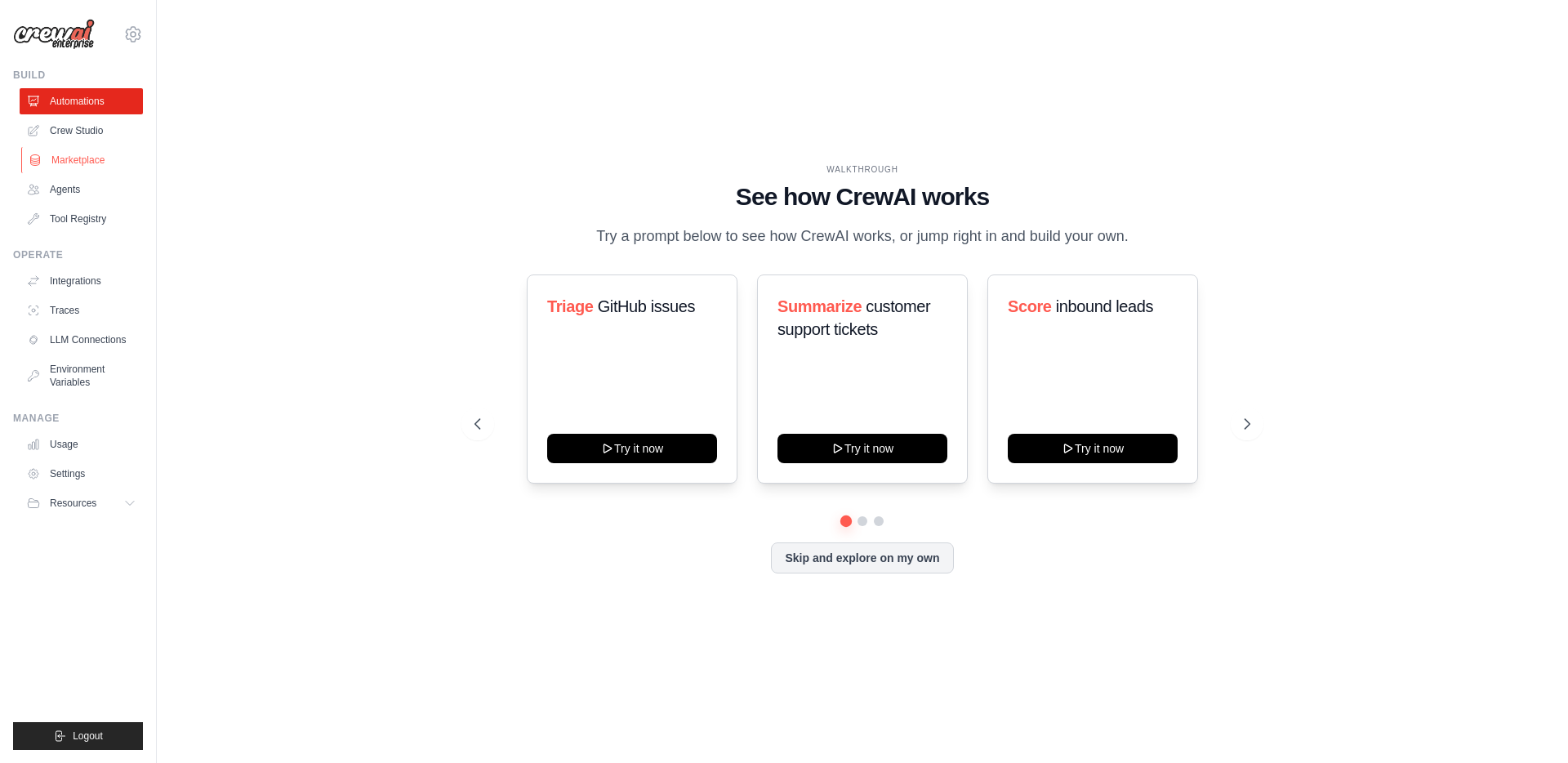
click at [94, 168] on link "Marketplace" at bounding box center [83, 160] width 124 height 26
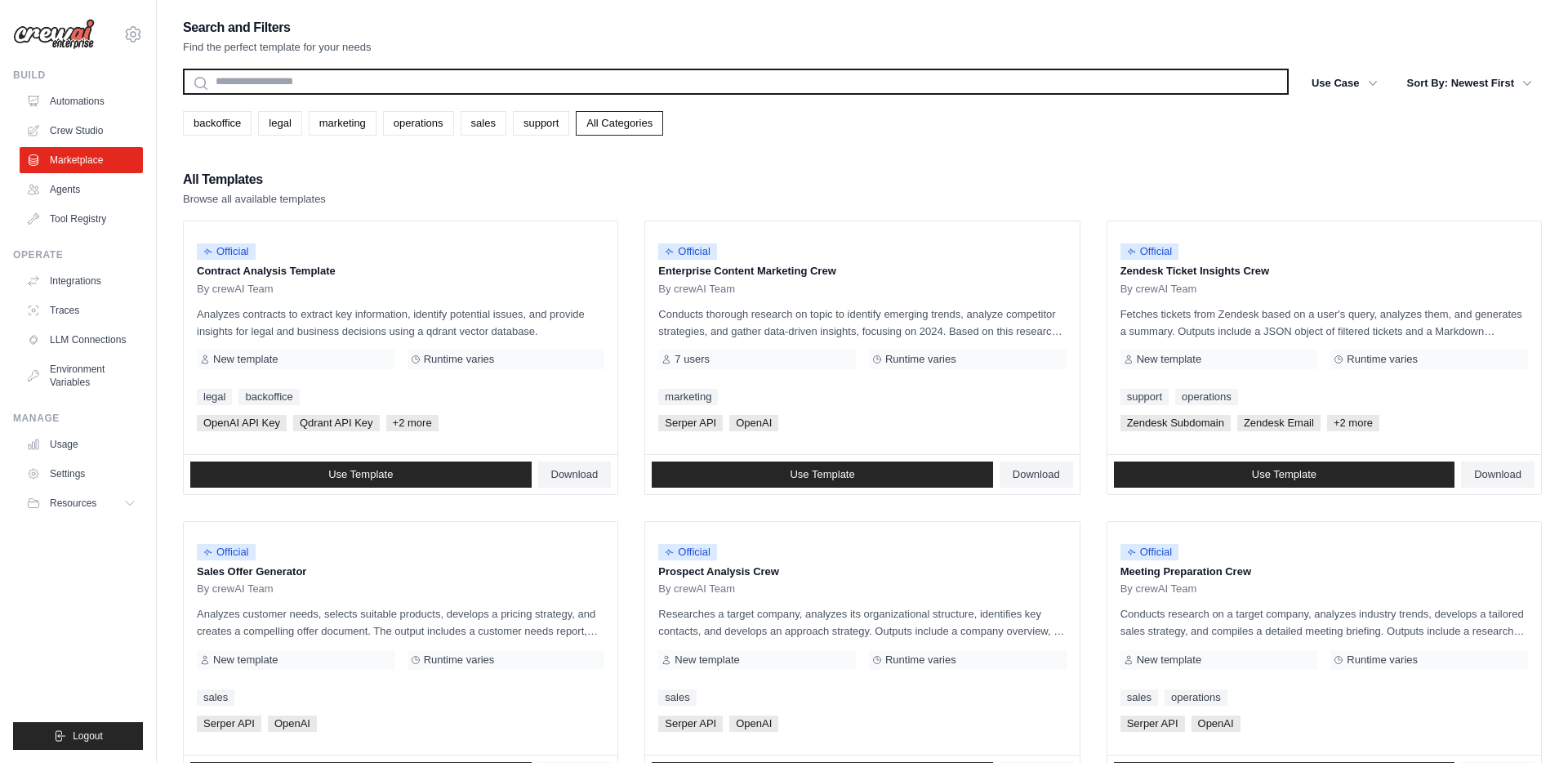
click at [528, 81] on input "text" at bounding box center [736, 81] width 1106 height 26
type input "*"
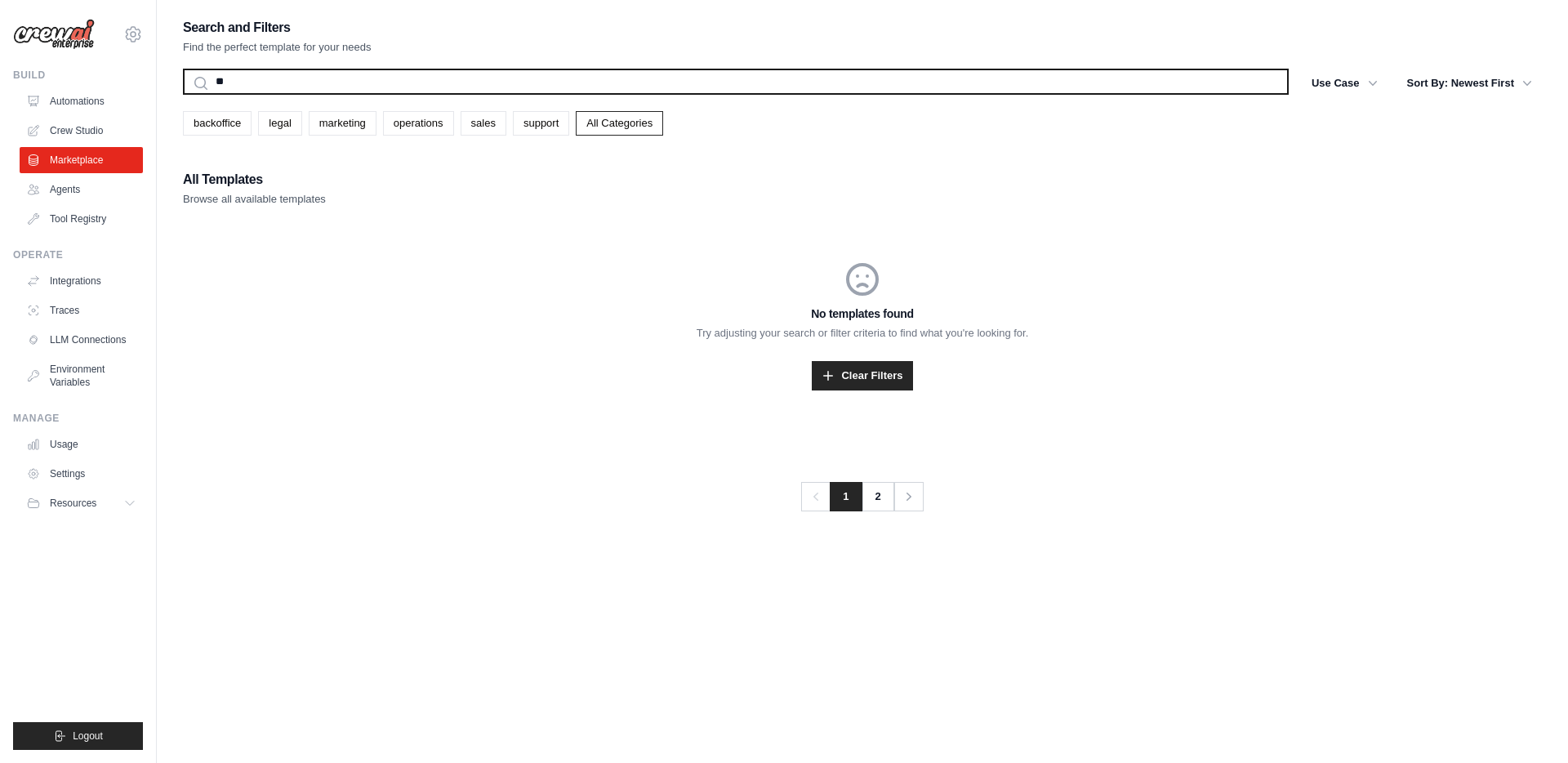
type input "*"
type input "******"
click at [183, 94] on button "Search" at bounding box center [183, 94] width 1 height 1
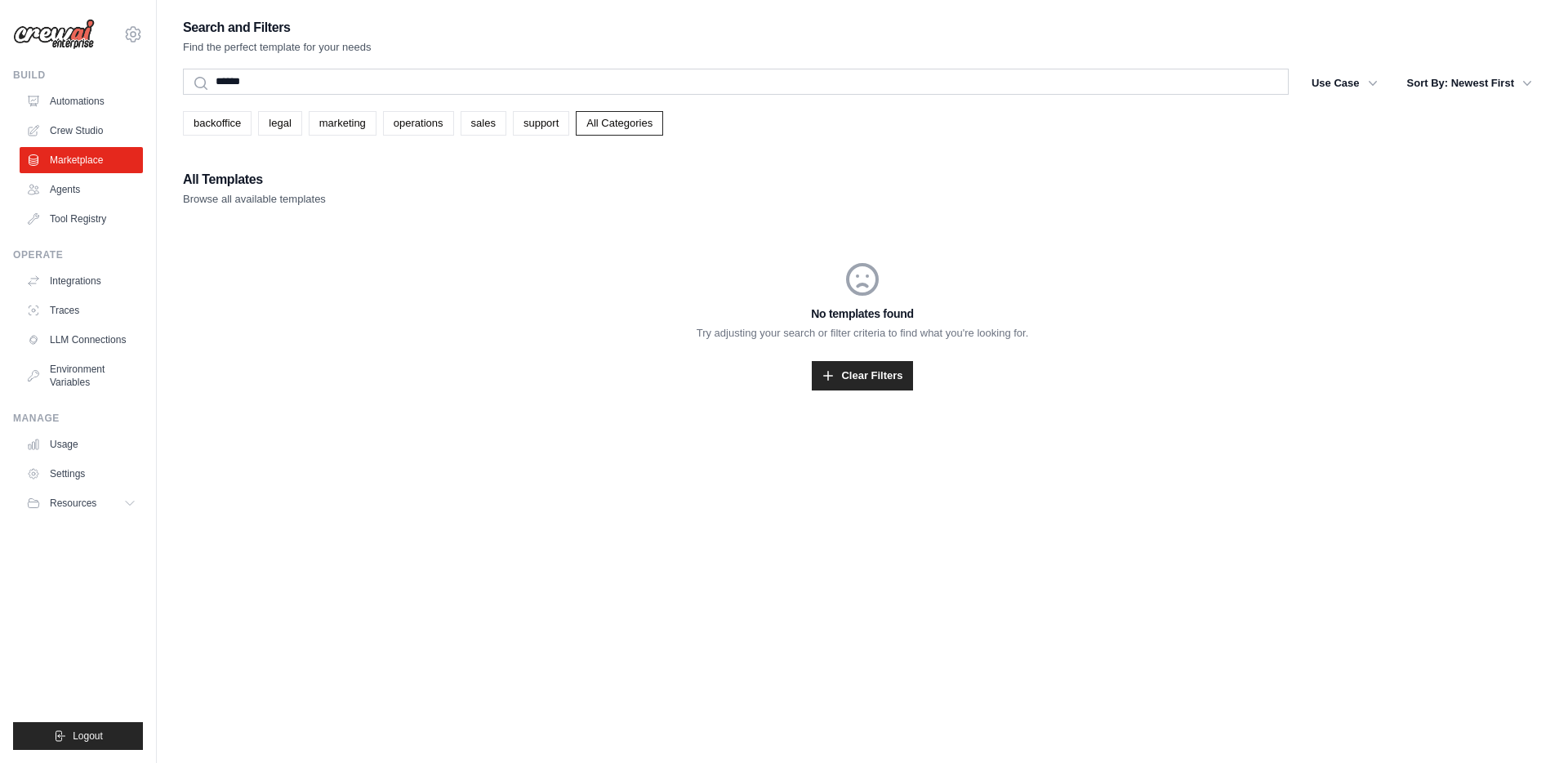
click at [570, 67] on div "Search and Filters Find the perfect template for your needs ****** Search Use C…" at bounding box center [862, 223] width 1359 height 414
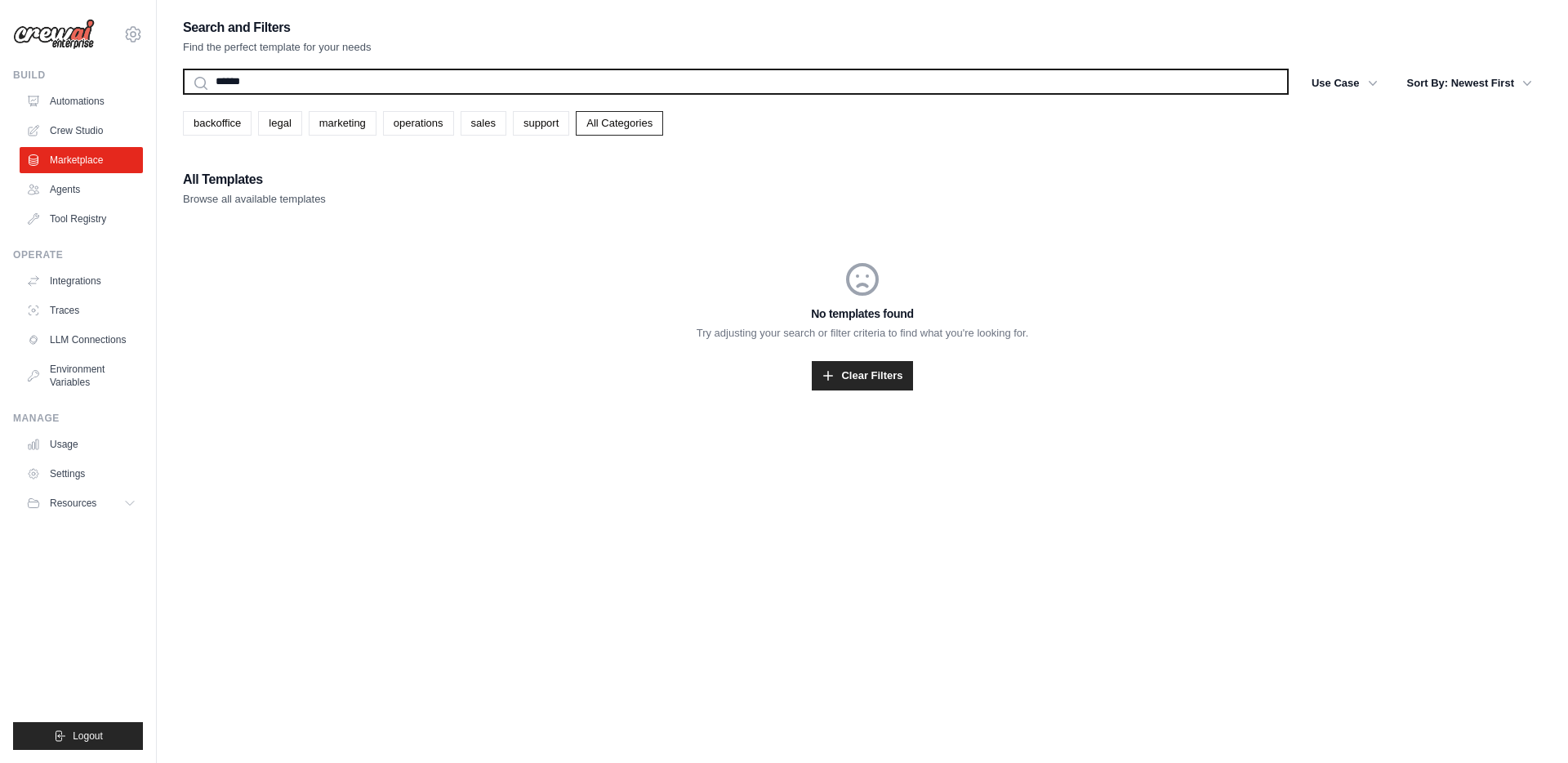
click at [567, 80] on input "******" at bounding box center [736, 81] width 1106 height 26
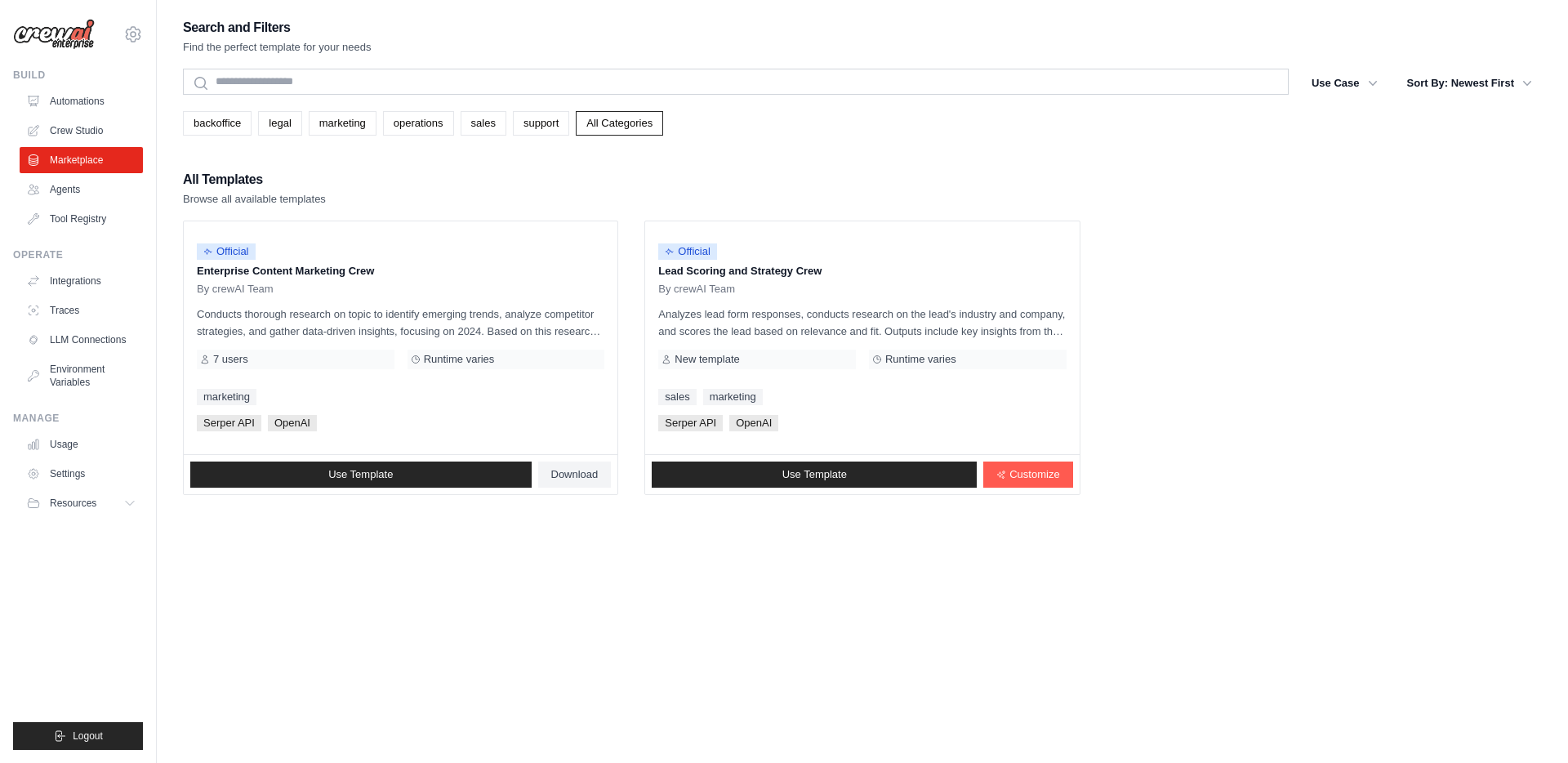
click at [550, 169] on div "All Templates Browse all available templates" at bounding box center [862, 188] width 1359 height 39
click at [61, 163] on link "Marketplace" at bounding box center [83, 160] width 124 height 26
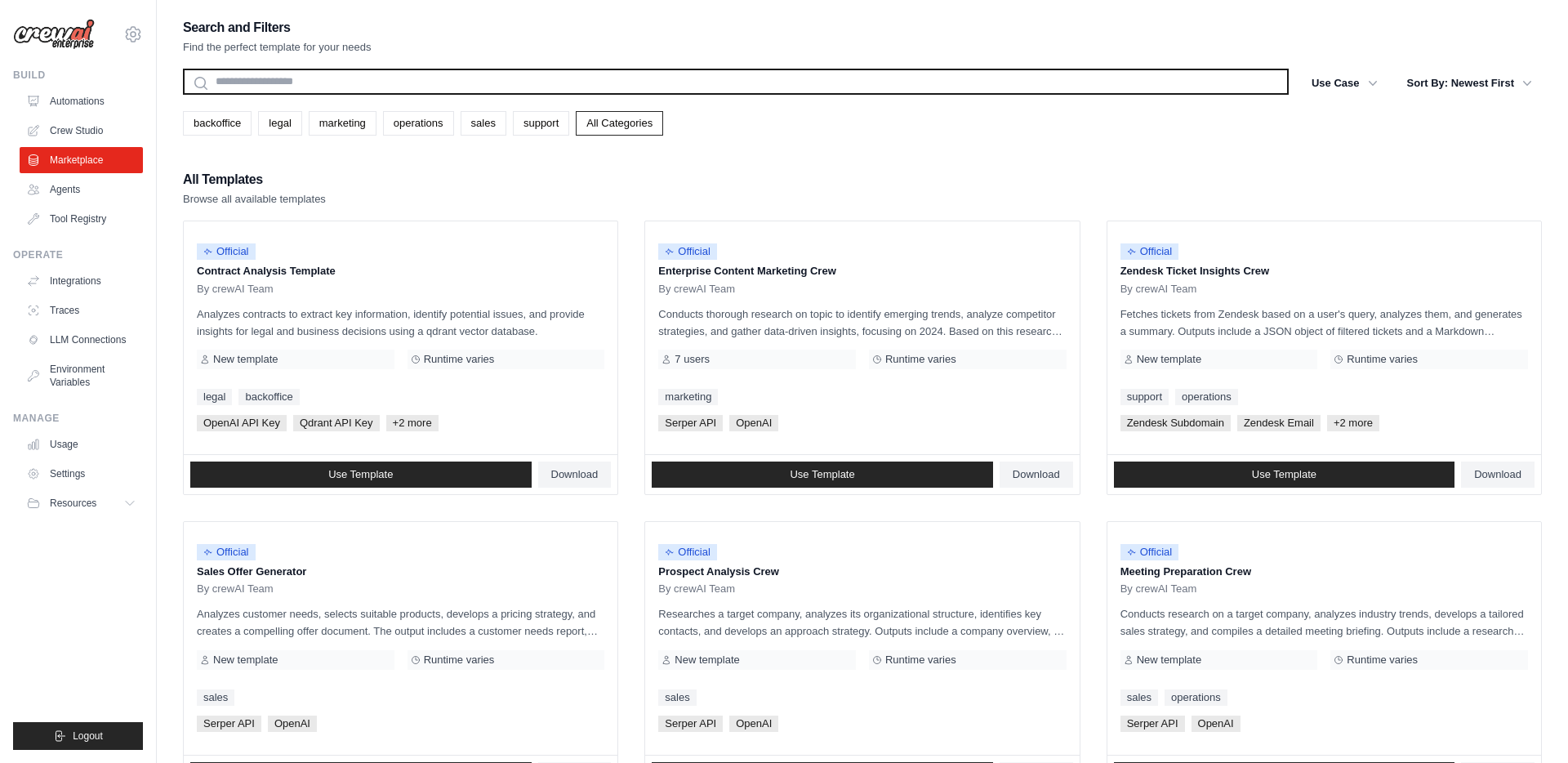
click at [371, 78] on input "text" at bounding box center [736, 81] width 1106 height 26
type input "*"
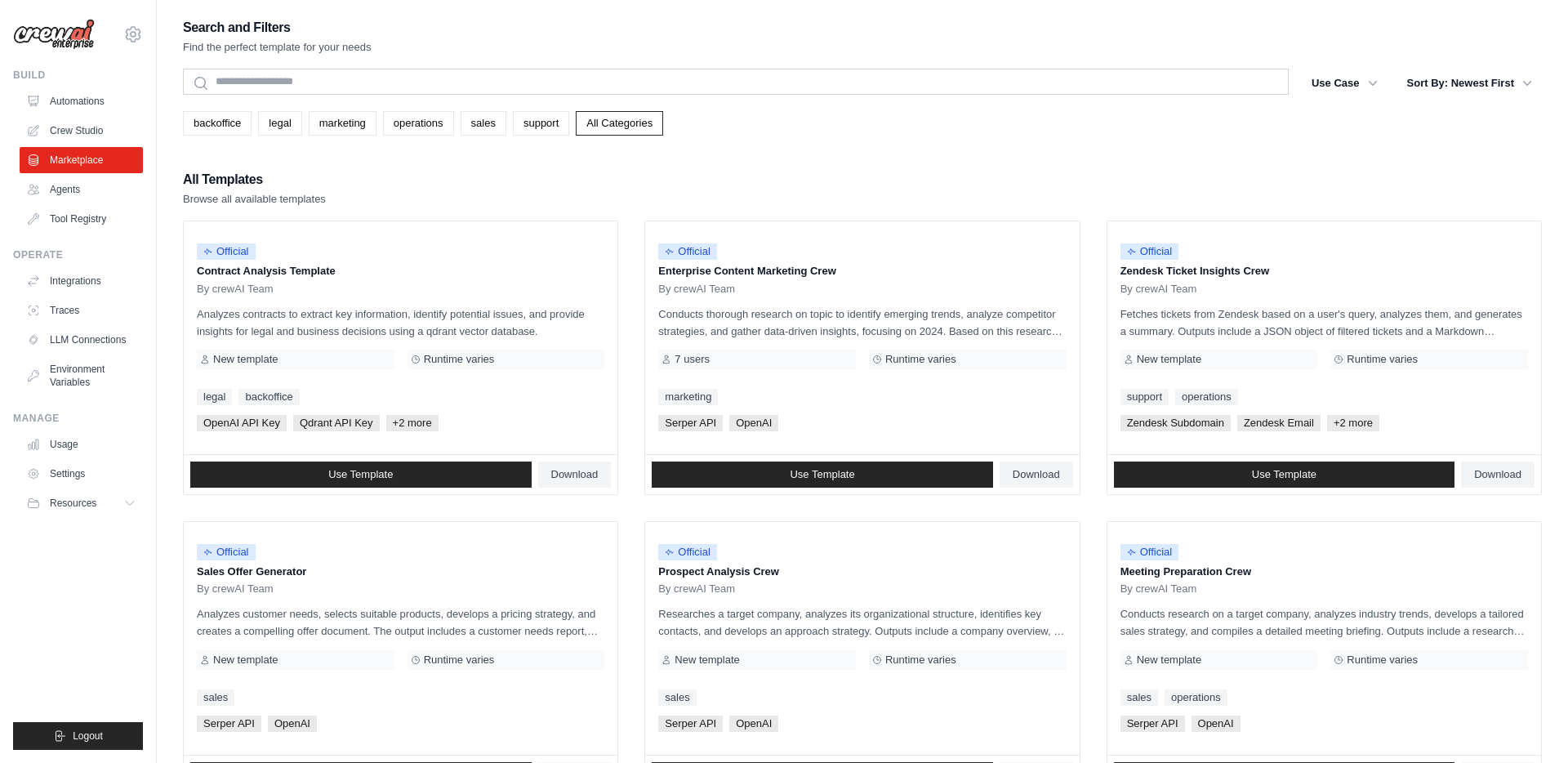
click at [898, 135] on div "backoffice legal marketing operations sales support All Categories" at bounding box center [862, 124] width 1359 height 24
click at [1356, 91] on button "Use Case" at bounding box center [1345, 81] width 86 height 29
click at [1372, 78] on icon "button" at bounding box center [1372, 81] width 16 height 16
